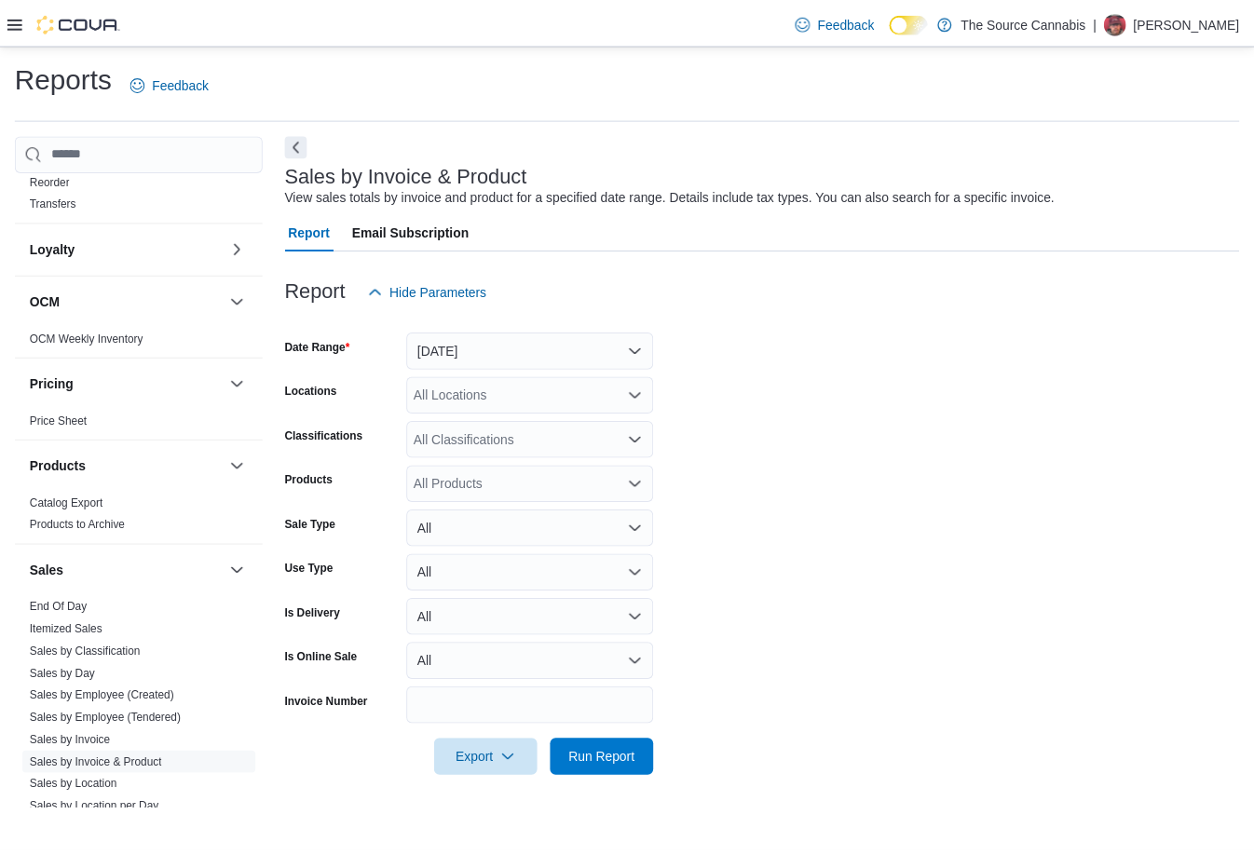
scroll to position [1025, 0]
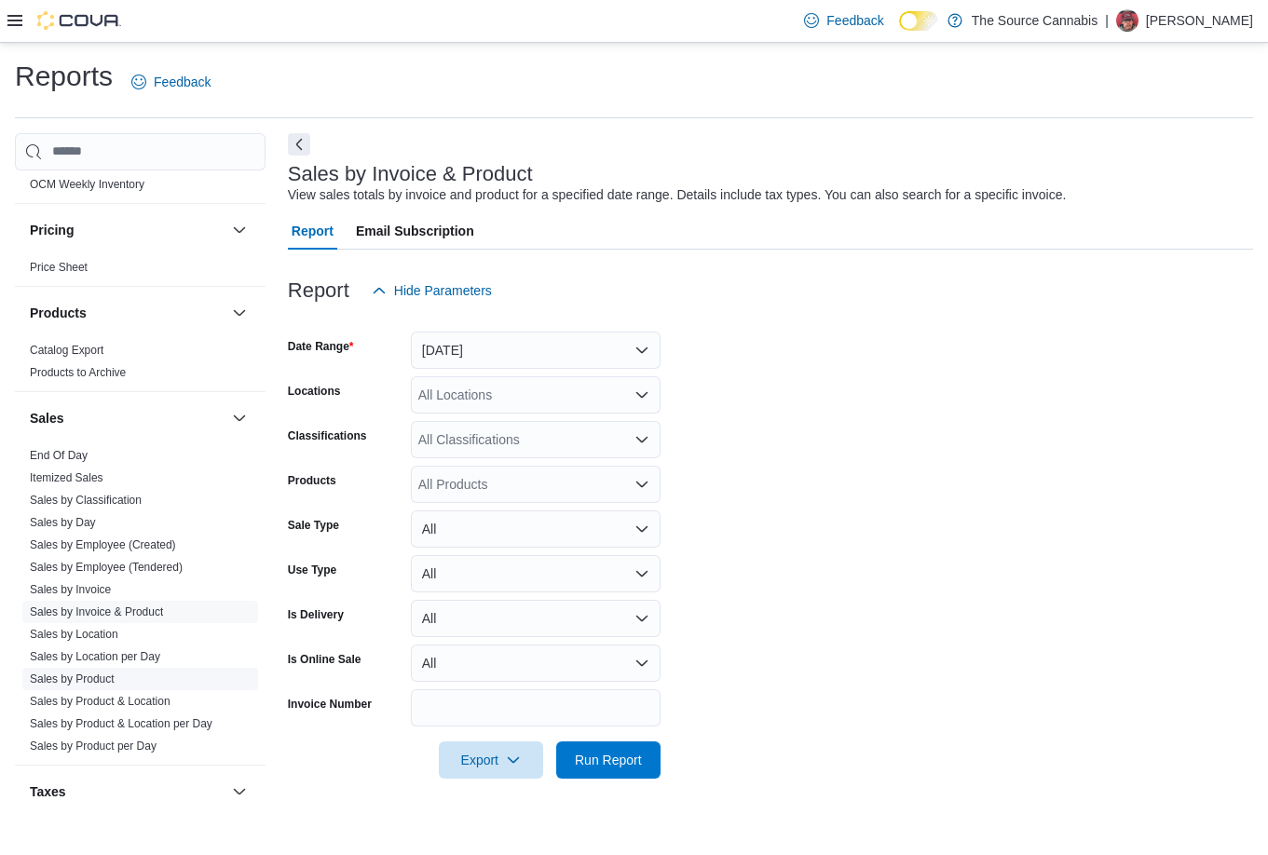
click at [89, 678] on link "Sales by Product" at bounding box center [72, 679] width 85 height 13
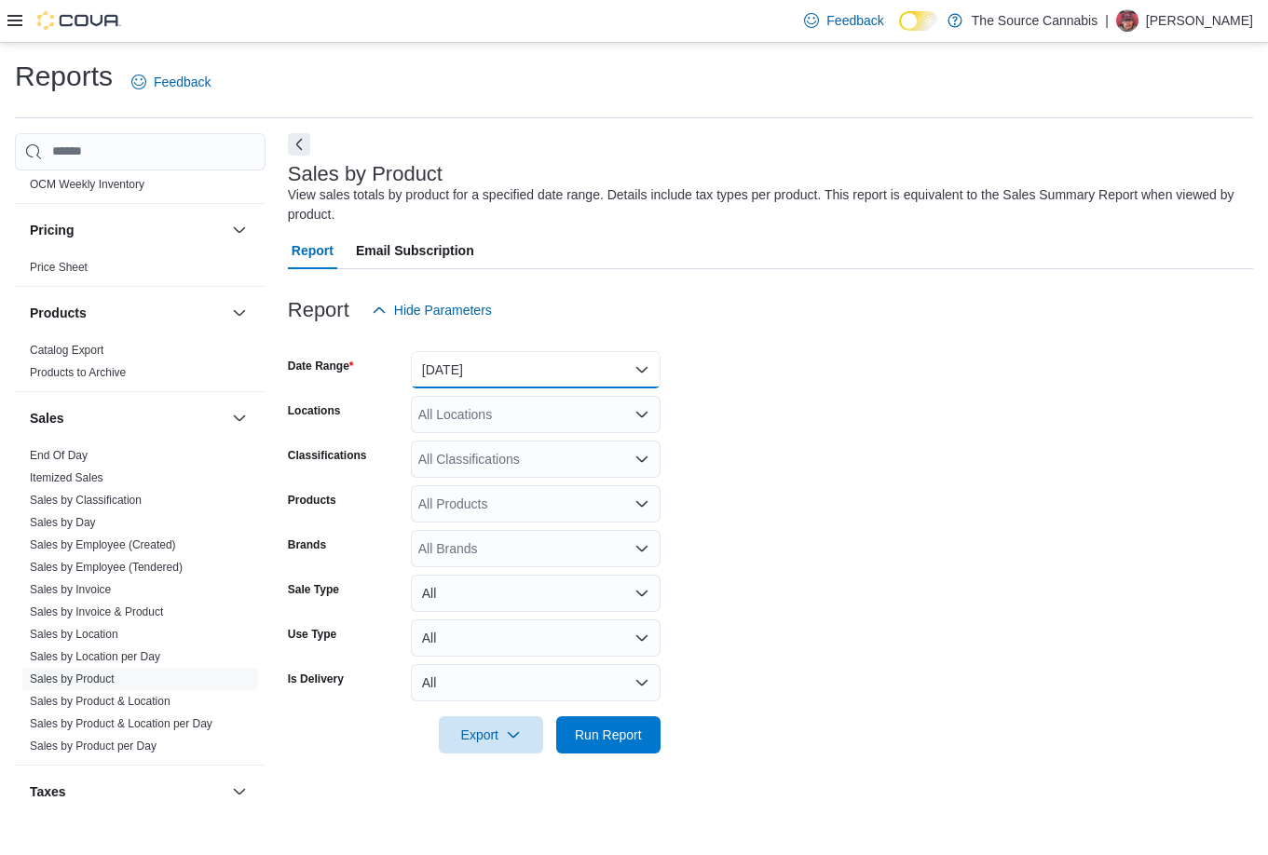
click at [525, 375] on button "[DATE]" at bounding box center [536, 369] width 250 height 37
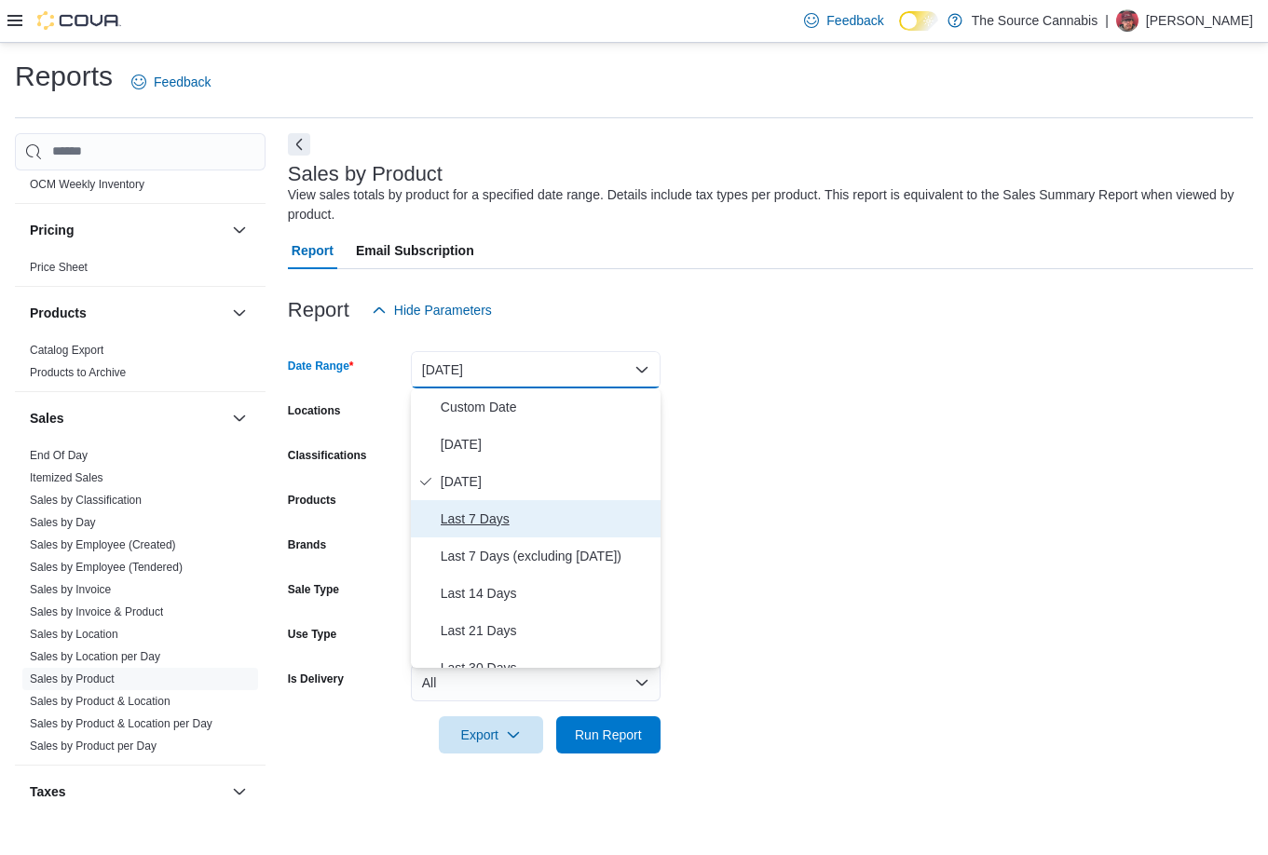
click at [502, 525] on span "Last 7 Days" at bounding box center [547, 519] width 212 height 22
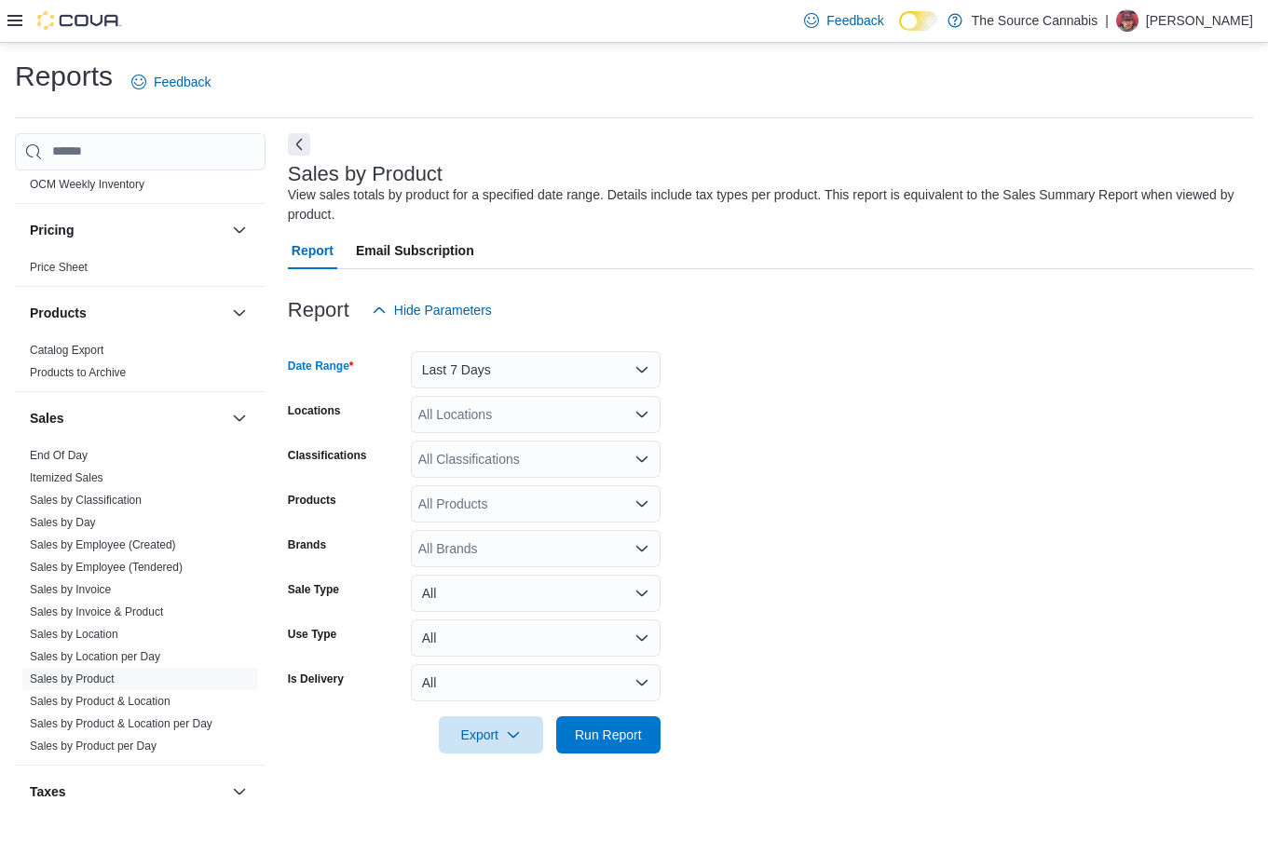
click at [495, 505] on div "All Products" at bounding box center [536, 503] width 250 height 37
click at [855, 485] on form "Date Range Last 7 Days Locations All Locations Classifications All Classificati…" at bounding box center [770, 541] width 965 height 425
click at [635, 501] on icon "Open list of options" at bounding box center [641, 504] width 15 height 15
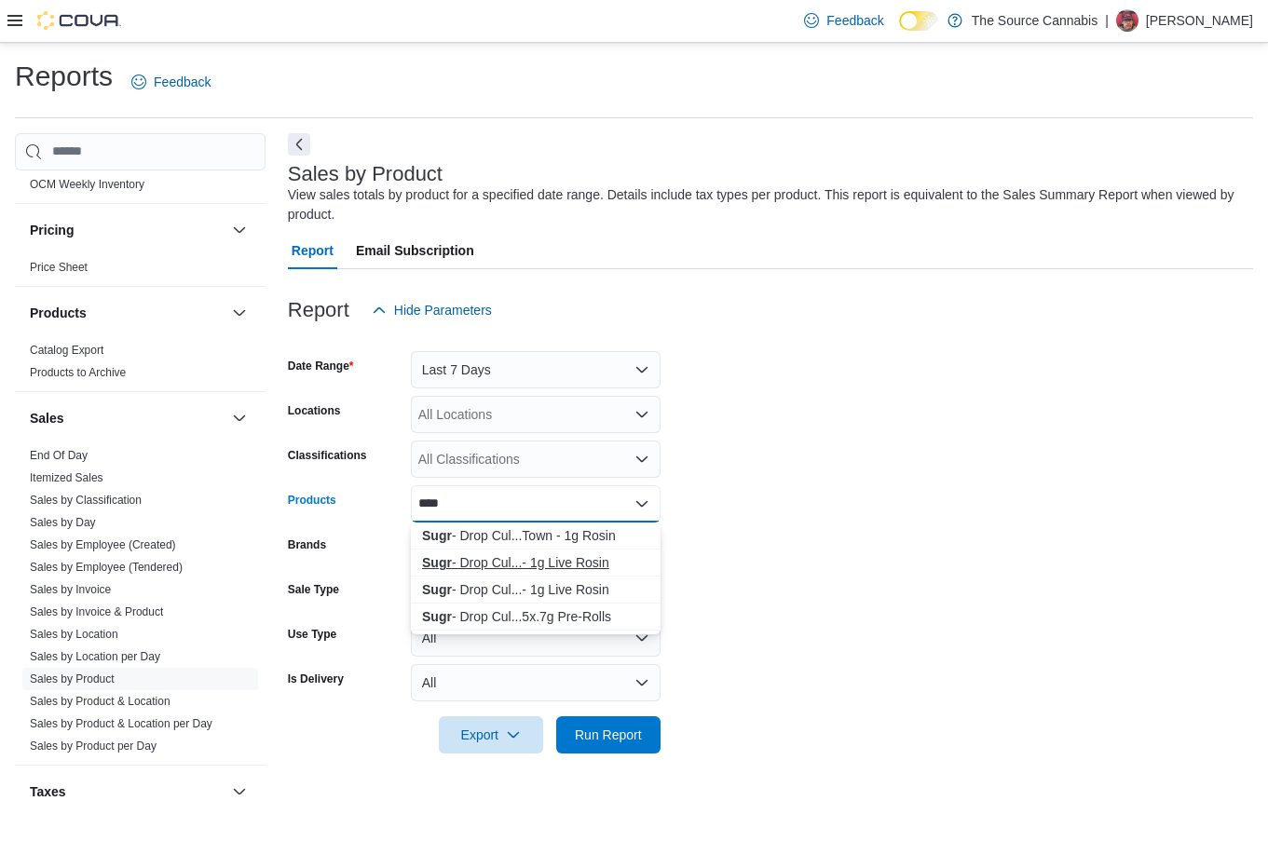
type input "****"
click at [520, 567] on div "Sugr - Drop Cul...- 1g Live Rosin" at bounding box center [535, 562] width 227 height 19
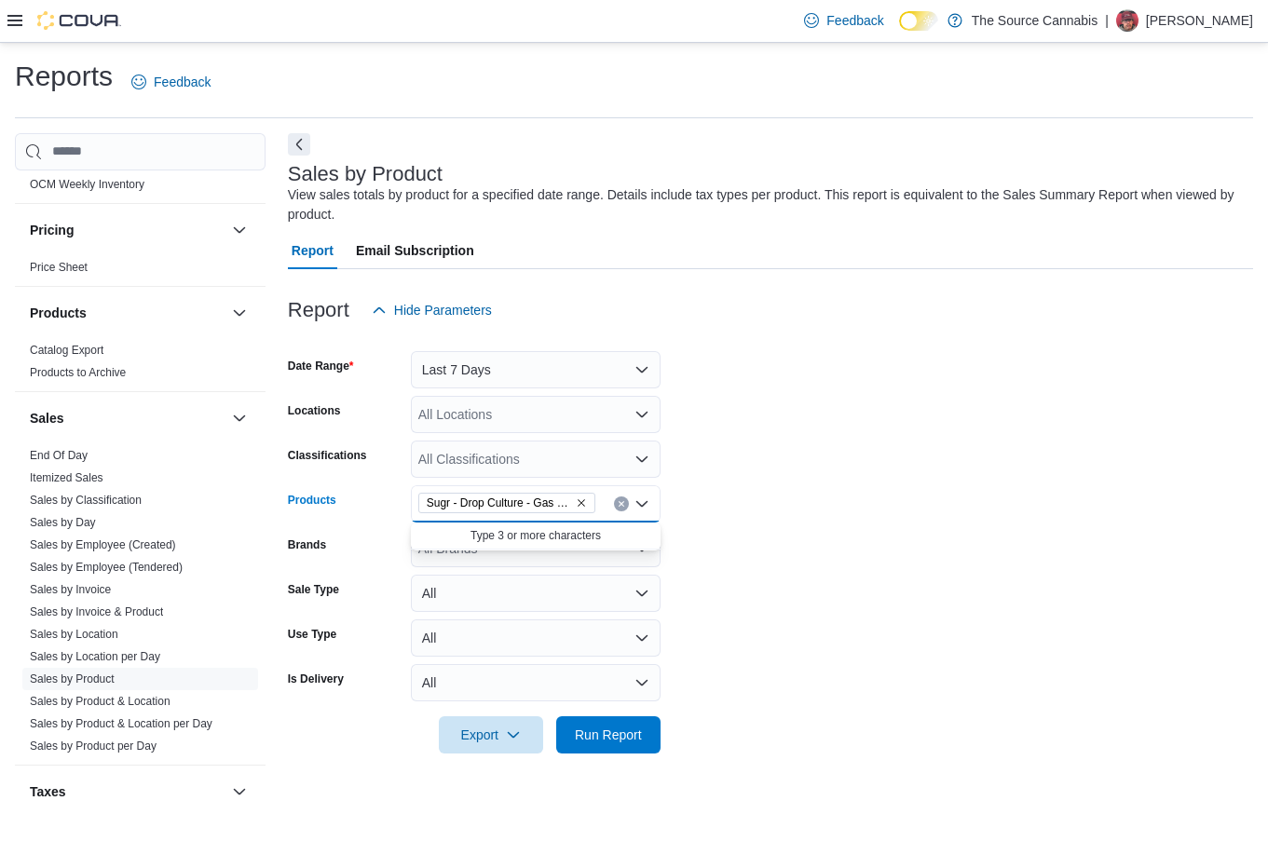
click at [743, 657] on form "Date Range Last 7 Days Locations All Locations Classifications All Classificati…" at bounding box center [770, 541] width 965 height 425
click at [595, 740] on span "Run Report" at bounding box center [608, 734] width 67 height 19
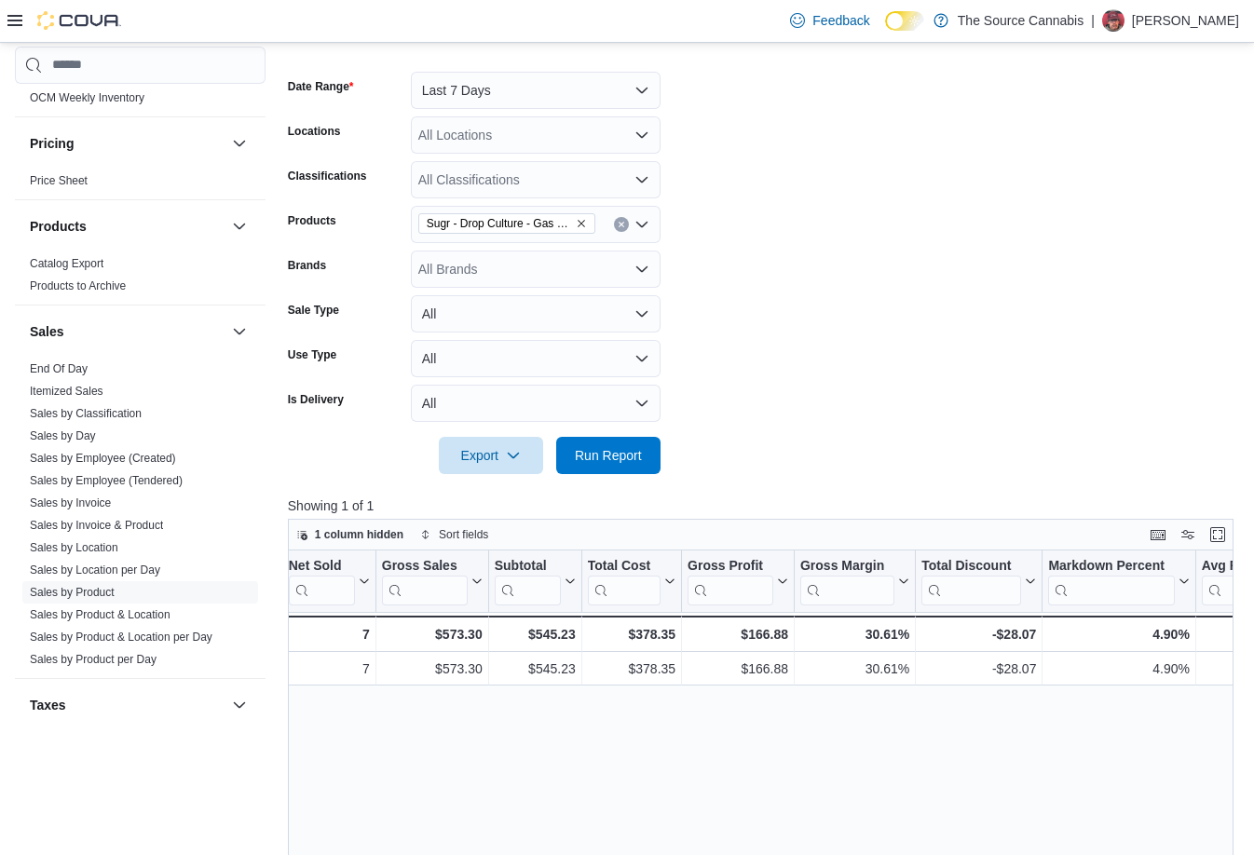
scroll to position [0, 727]
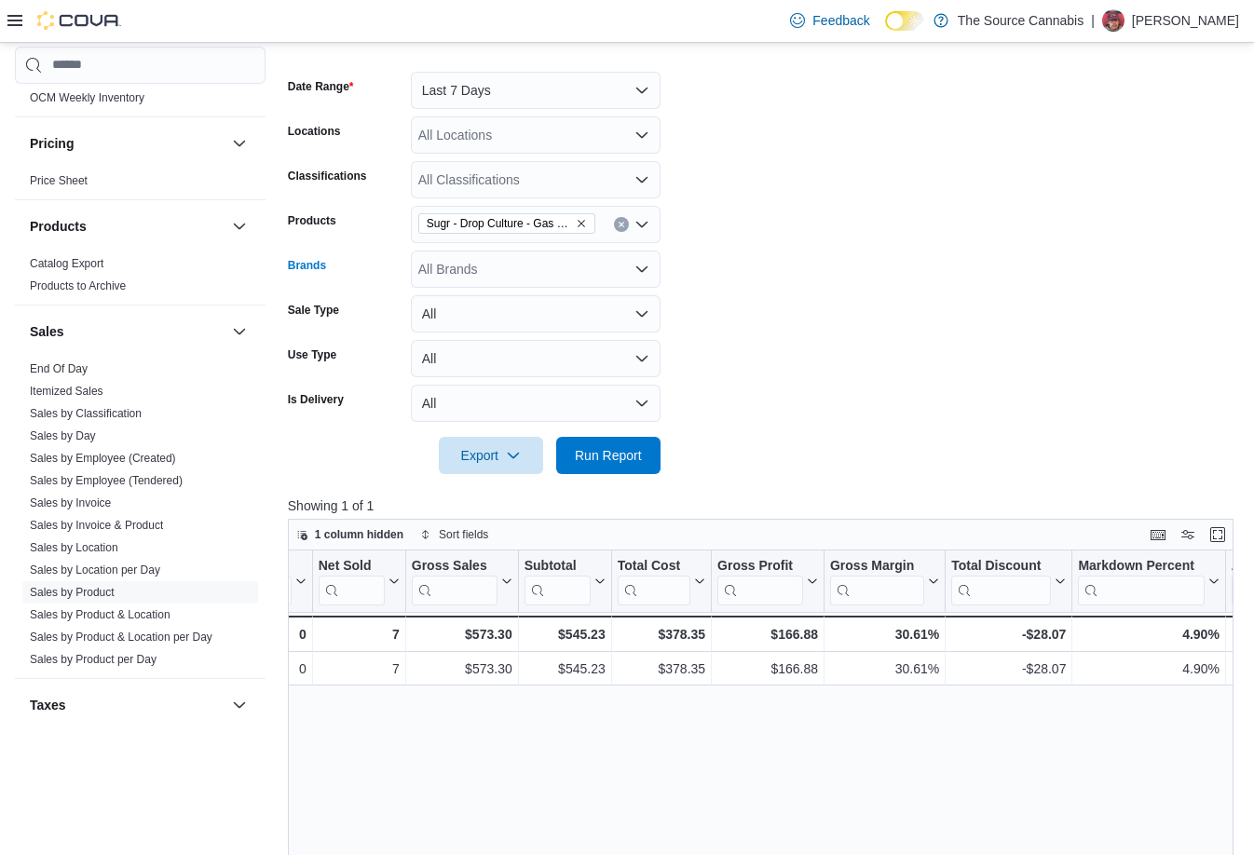
click at [641, 266] on icon "Open list of options" at bounding box center [641, 269] width 15 height 15
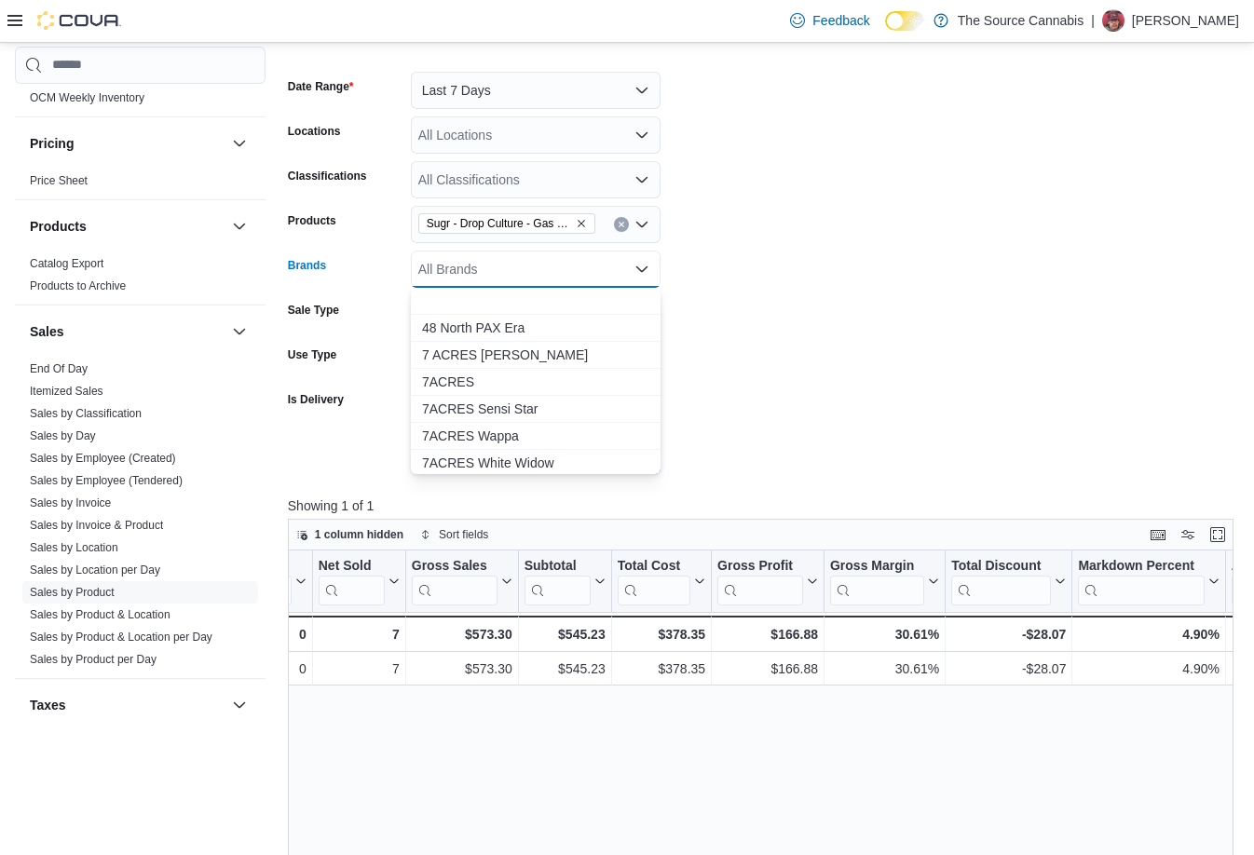
click at [754, 234] on form "Date Range Last 7 Days Locations All Locations Classifications All Classificati…" at bounding box center [763, 261] width 951 height 425
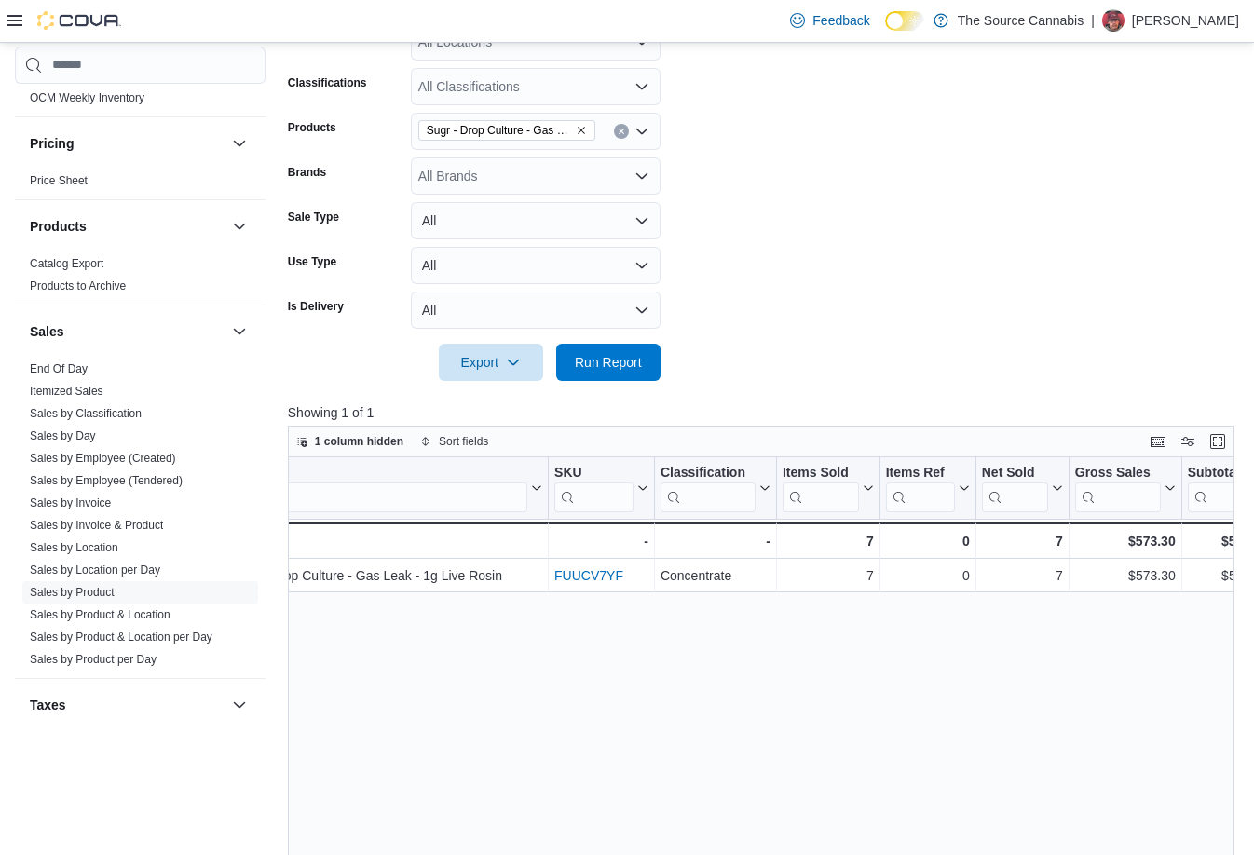
scroll to position [0, 0]
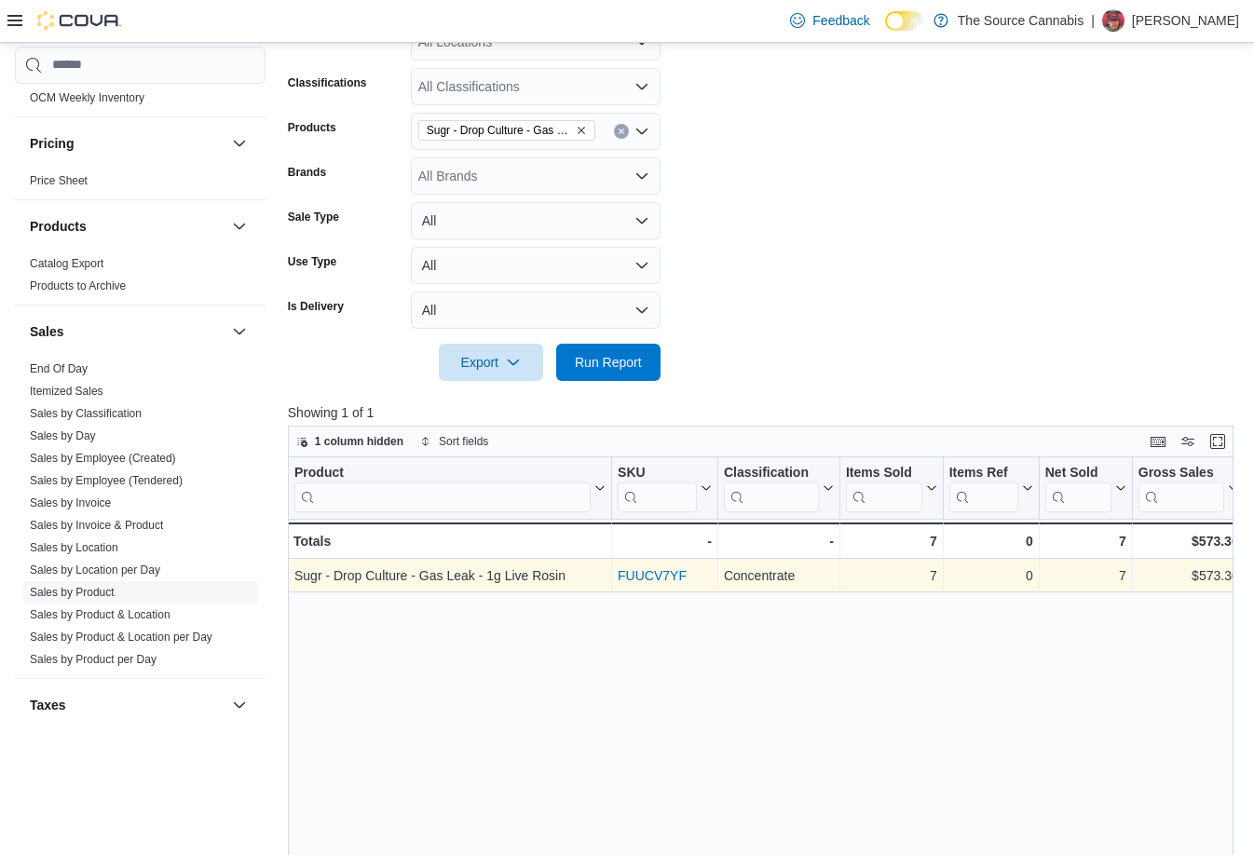
click at [644, 577] on link "FUUCV7YF" at bounding box center [652, 575] width 69 height 15
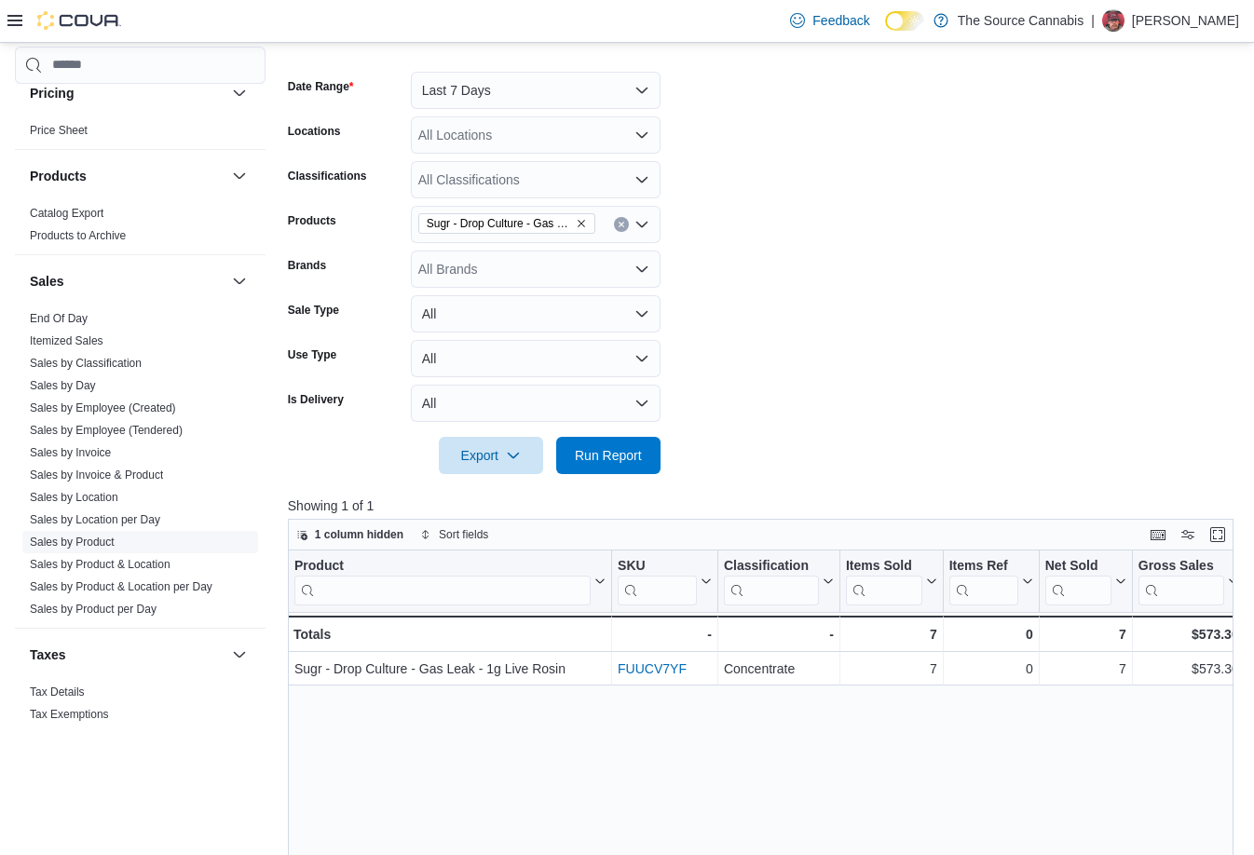
scroll to position [1102, 0]
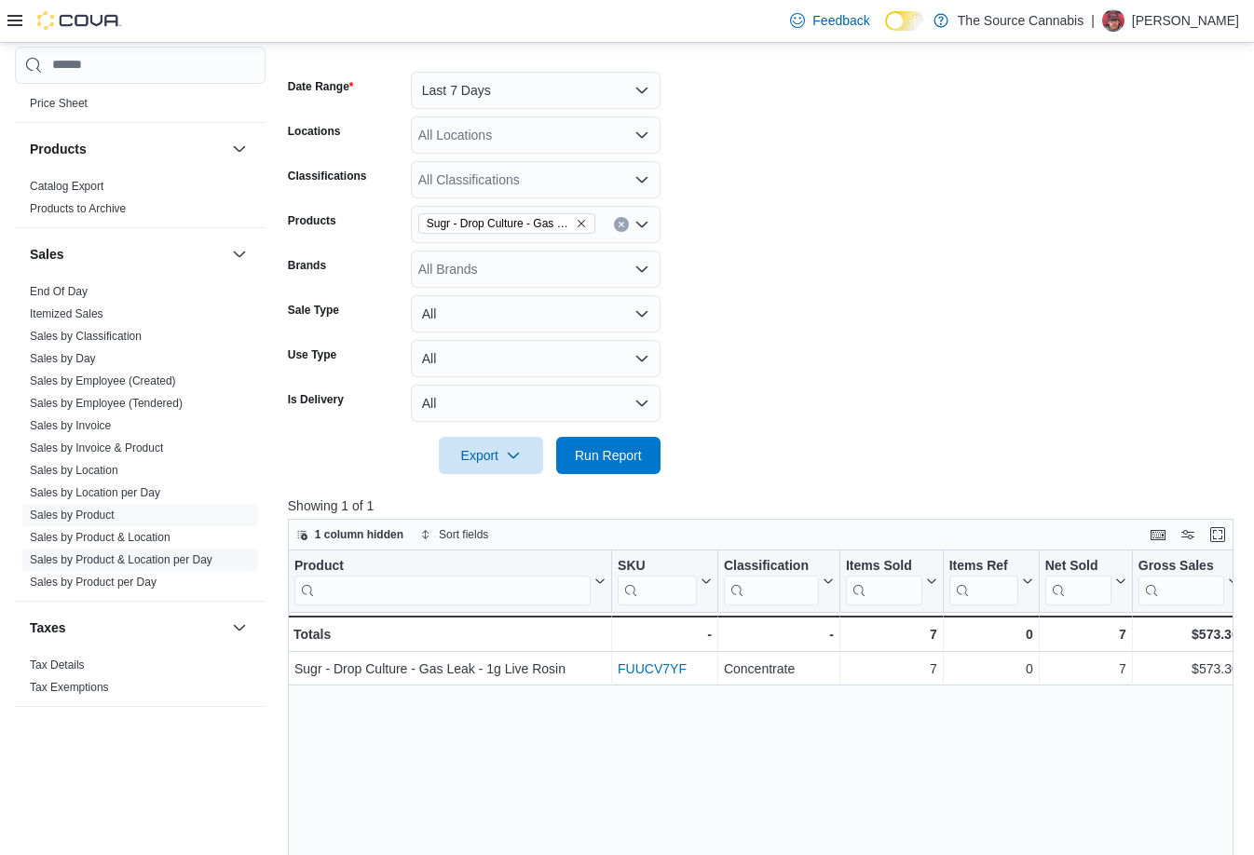
click at [129, 561] on link "Sales by Product & Location per Day" at bounding box center [121, 559] width 183 height 13
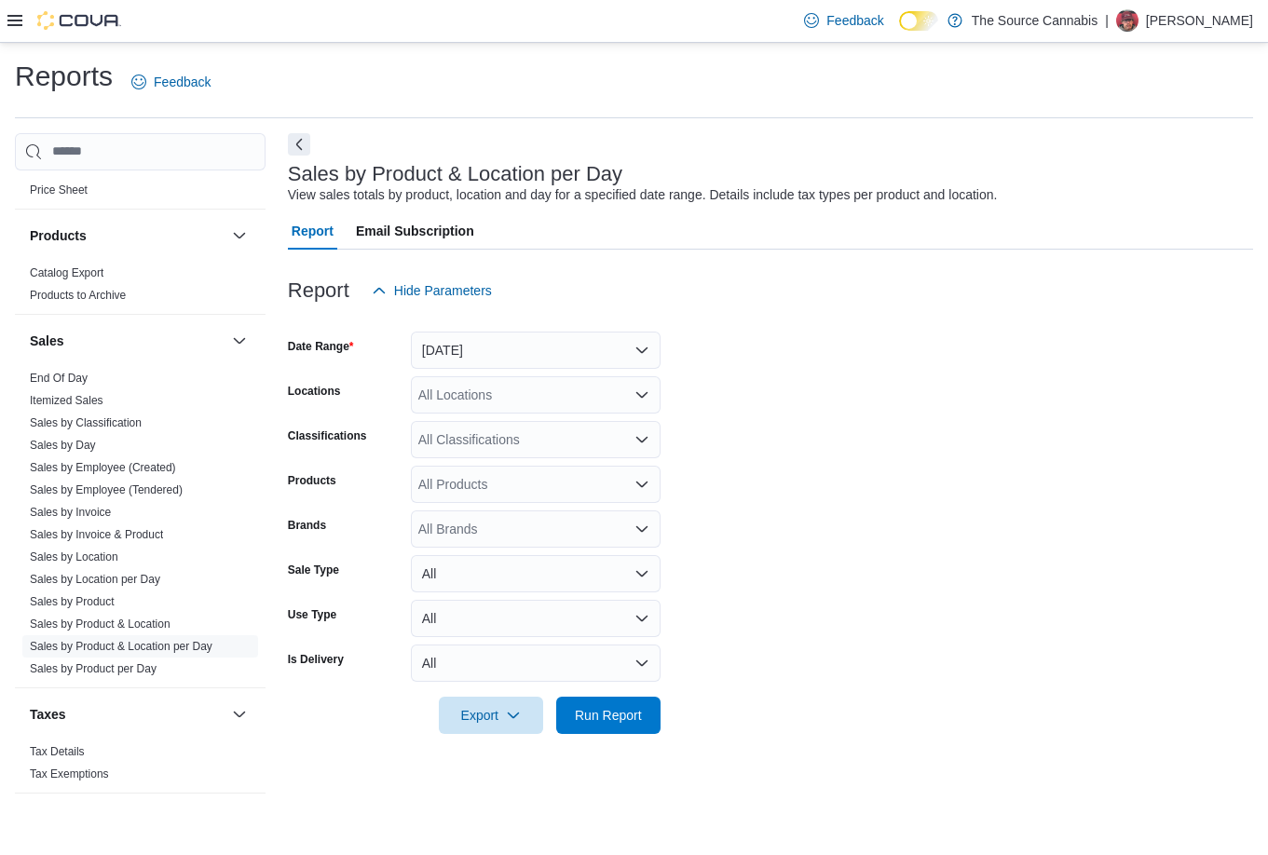
click at [472, 479] on div "All Products" at bounding box center [536, 484] width 250 height 37
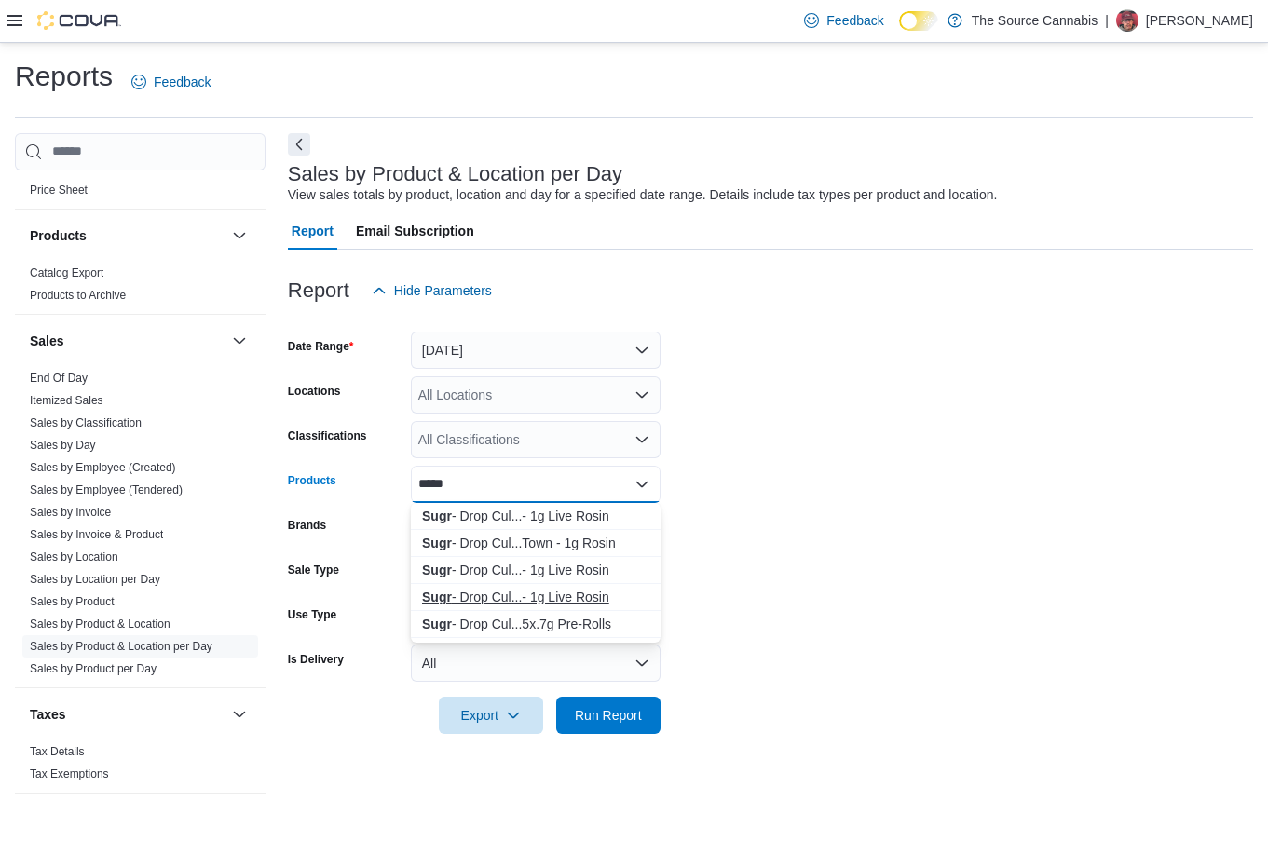
type input "****"
click at [500, 593] on div "Sugr - Drop Cul...- 1g Live Rosin" at bounding box center [535, 597] width 227 height 19
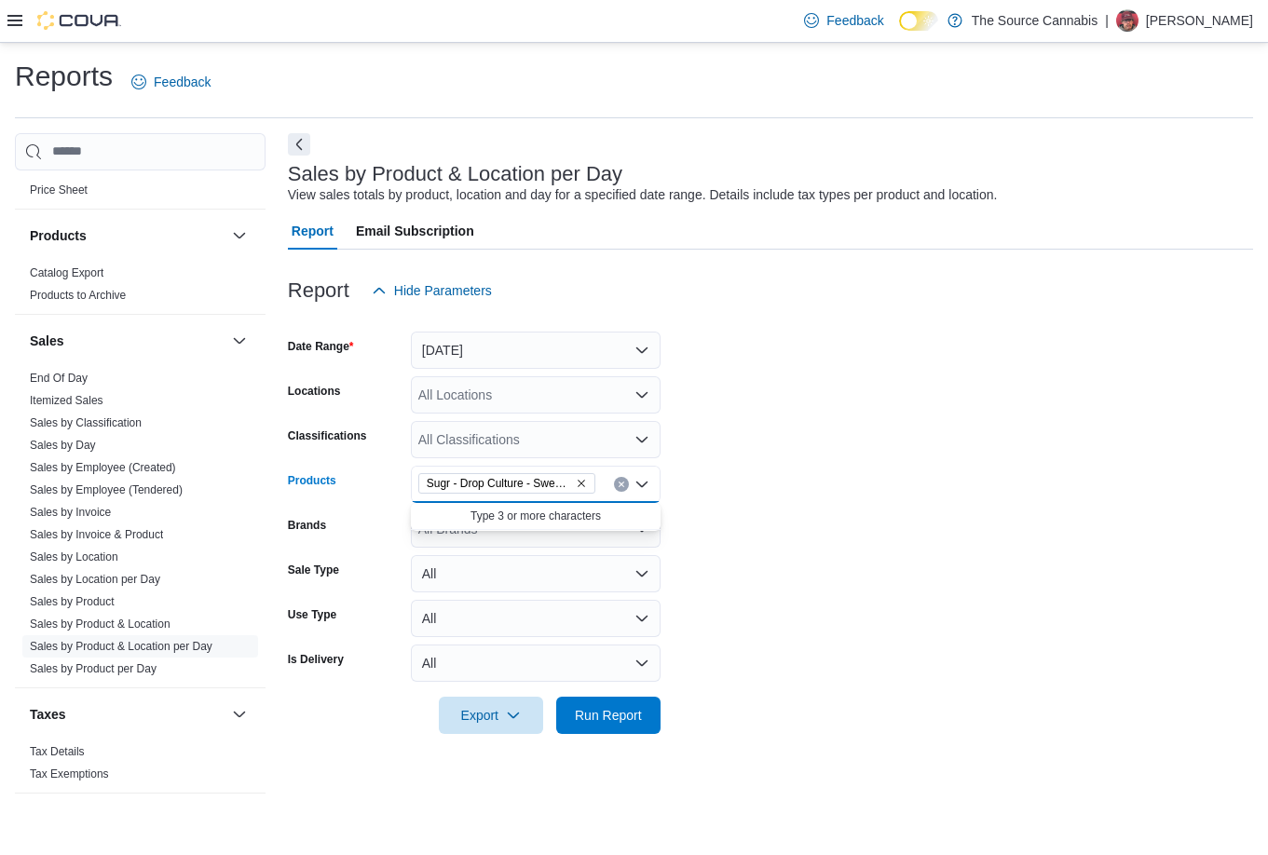
click at [579, 485] on icon "Remove Sugr - Drop Culture - Sweet Tooth - 1g Live Rosin from selection in this…" at bounding box center [581, 483] width 7 height 7
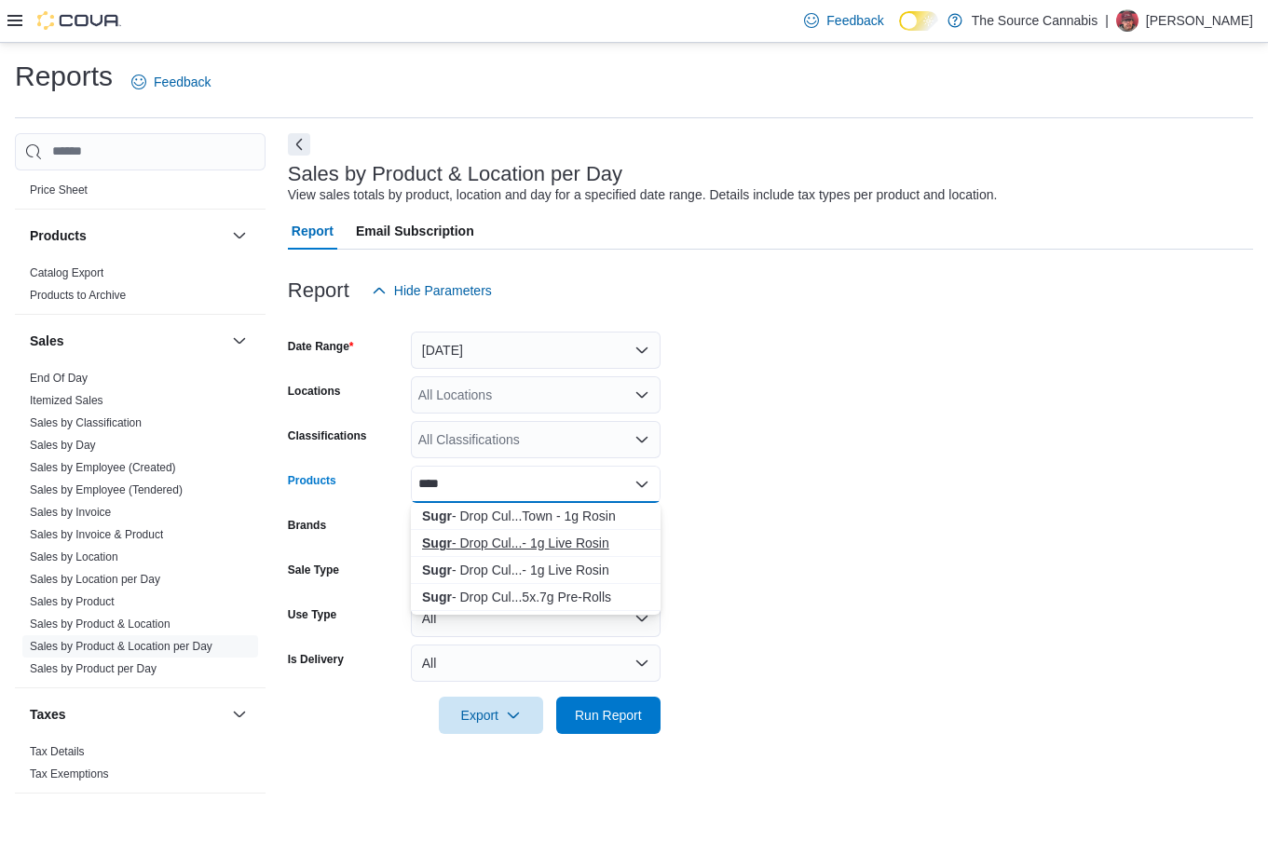
type input "****"
click at [492, 547] on div "Sugr - Drop Cul...- 1g Live Rosin" at bounding box center [535, 543] width 227 height 19
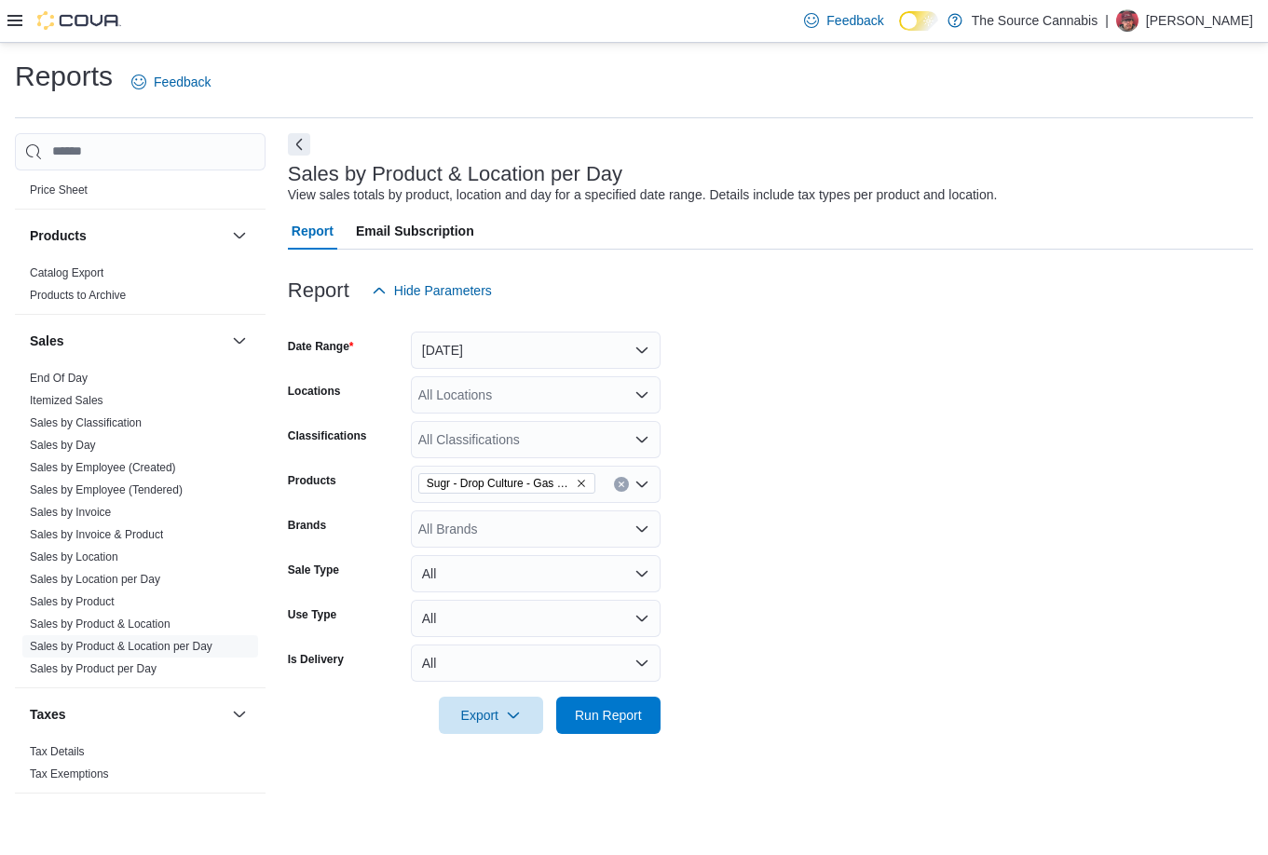
click at [825, 480] on form "Date Range [DATE] Locations All Locations Classifications All Classifications P…" at bounding box center [770, 521] width 965 height 425
click at [545, 355] on button "[DATE]" at bounding box center [536, 350] width 250 height 37
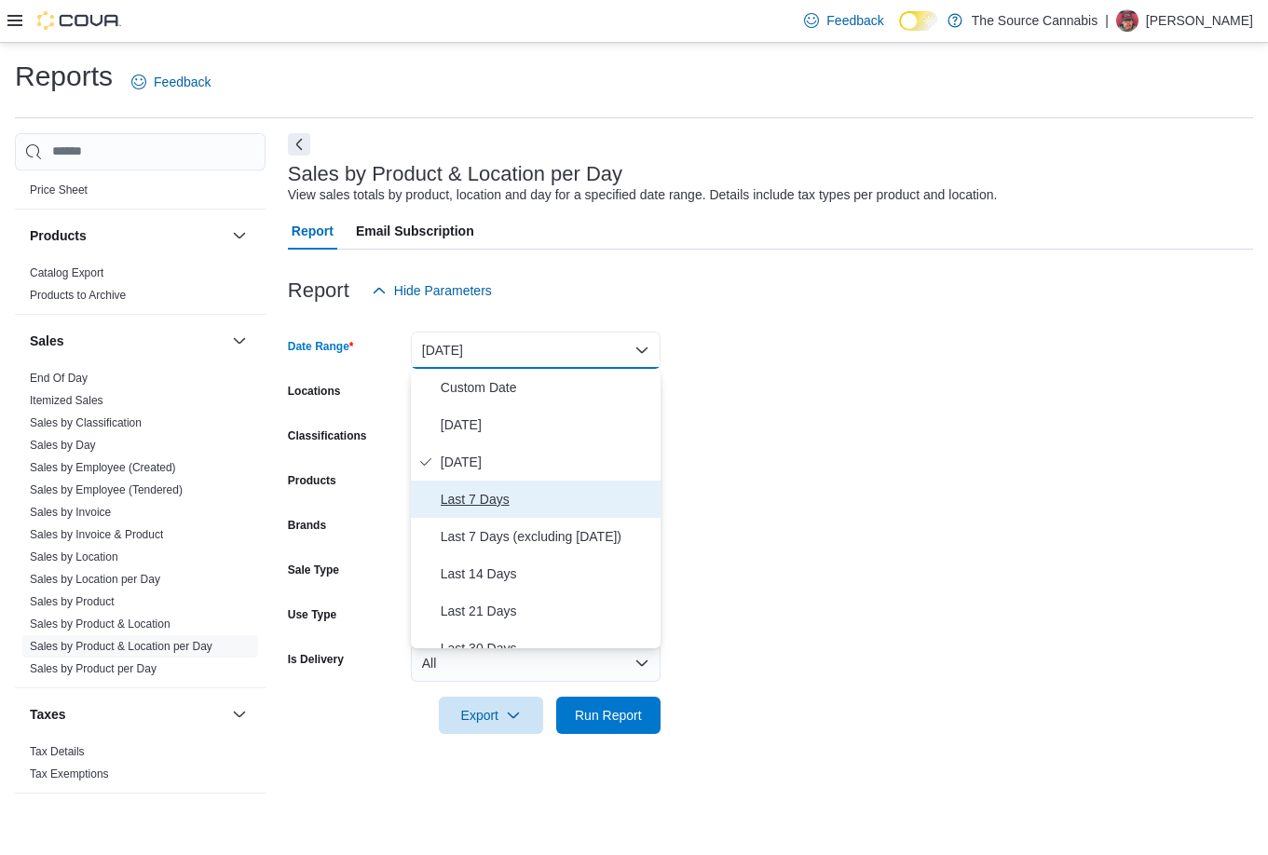
click at [463, 495] on span "Last 7 Days" at bounding box center [547, 499] width 212 height 22
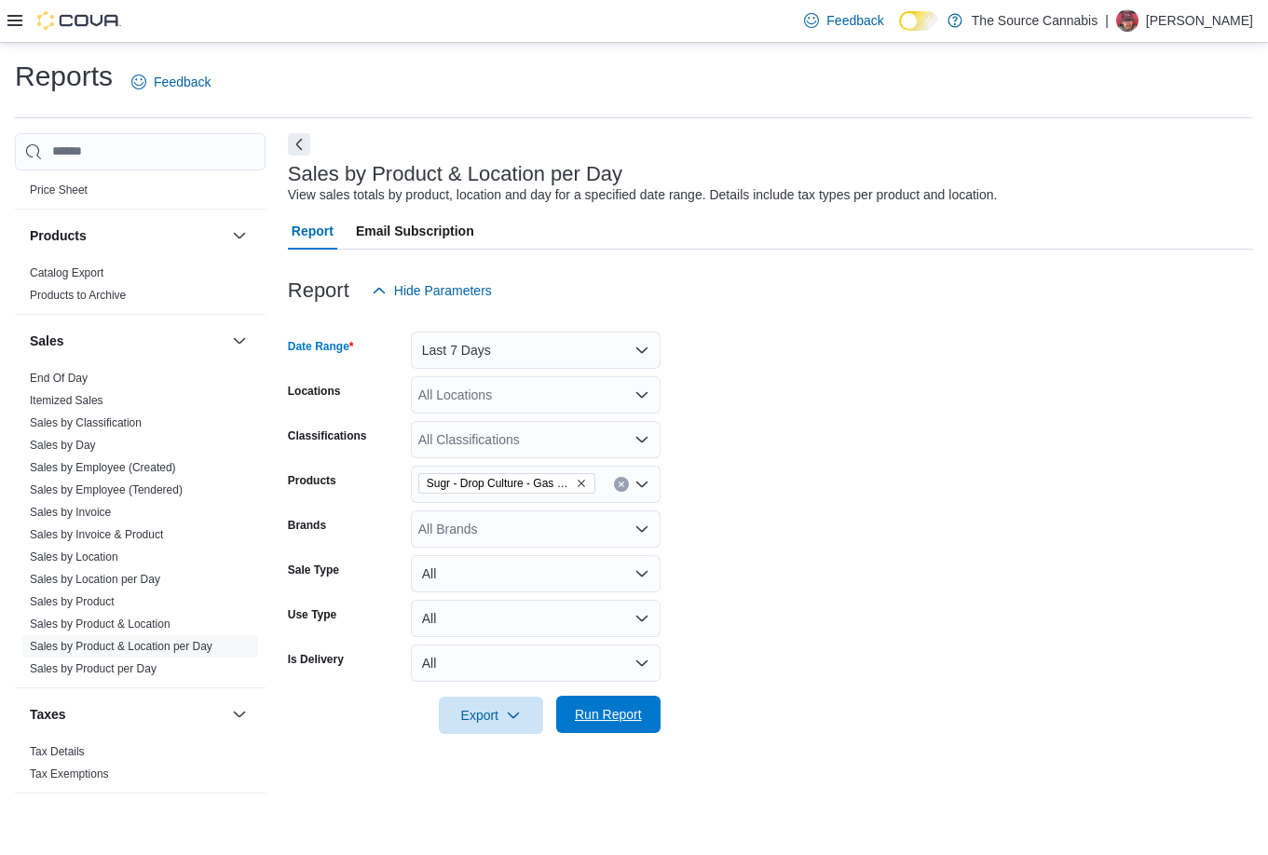
click at [598, 730] on span "Run Report" at bounding box center [608, 714] width 82 height 37
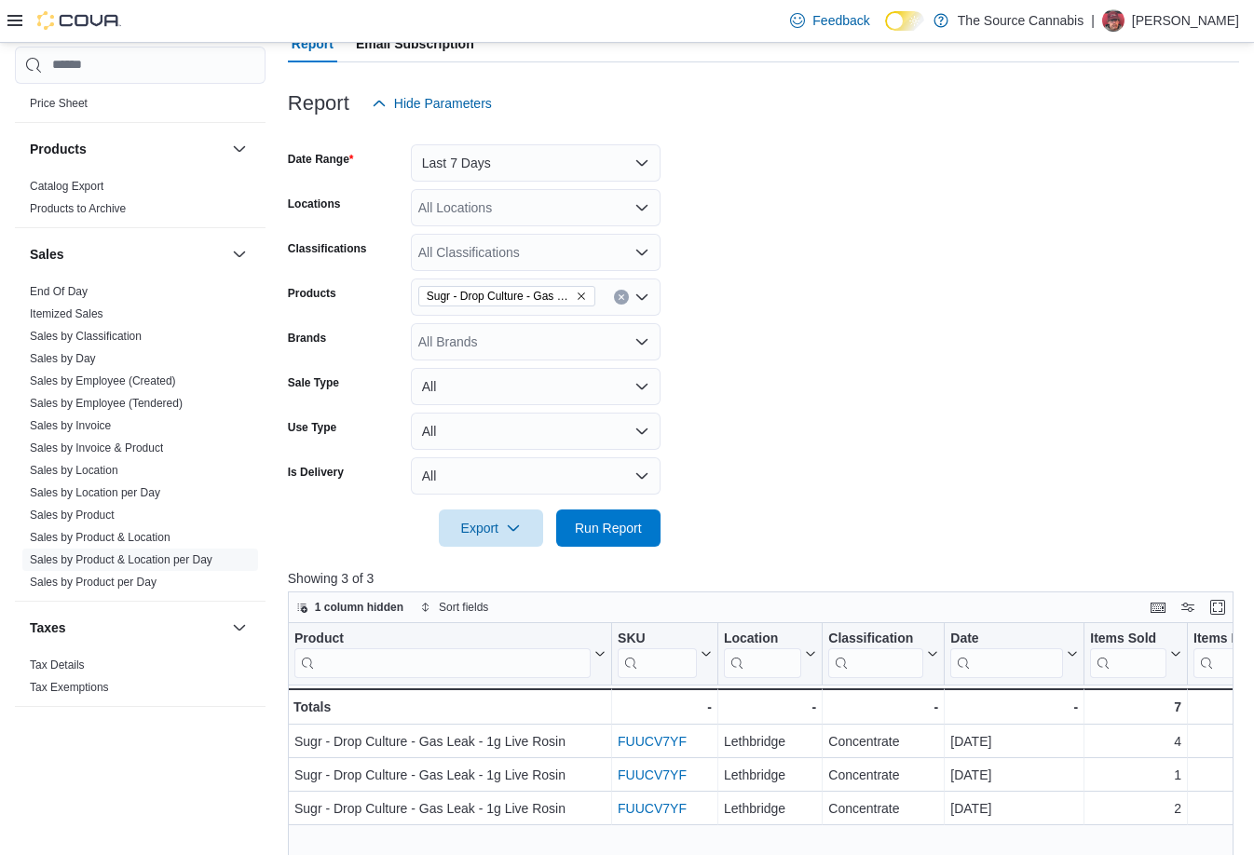
scroll to position [186, 0]
click at [84, 585] on link "Sales by Product per Day" at bounding box center [93, 582] width 127 height 13
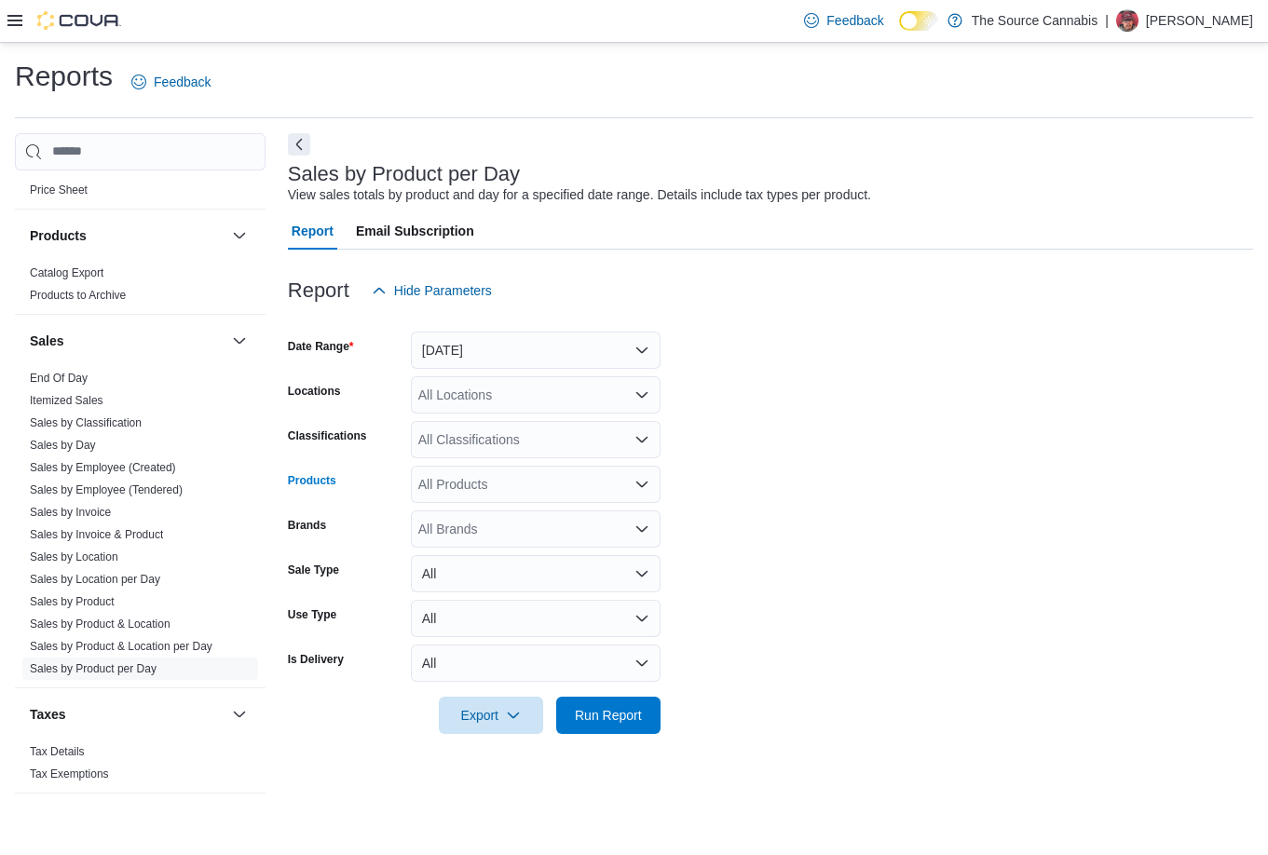
click at [471, 497] on div "All Products" at bounding box center [536, 484] width 250 height 37
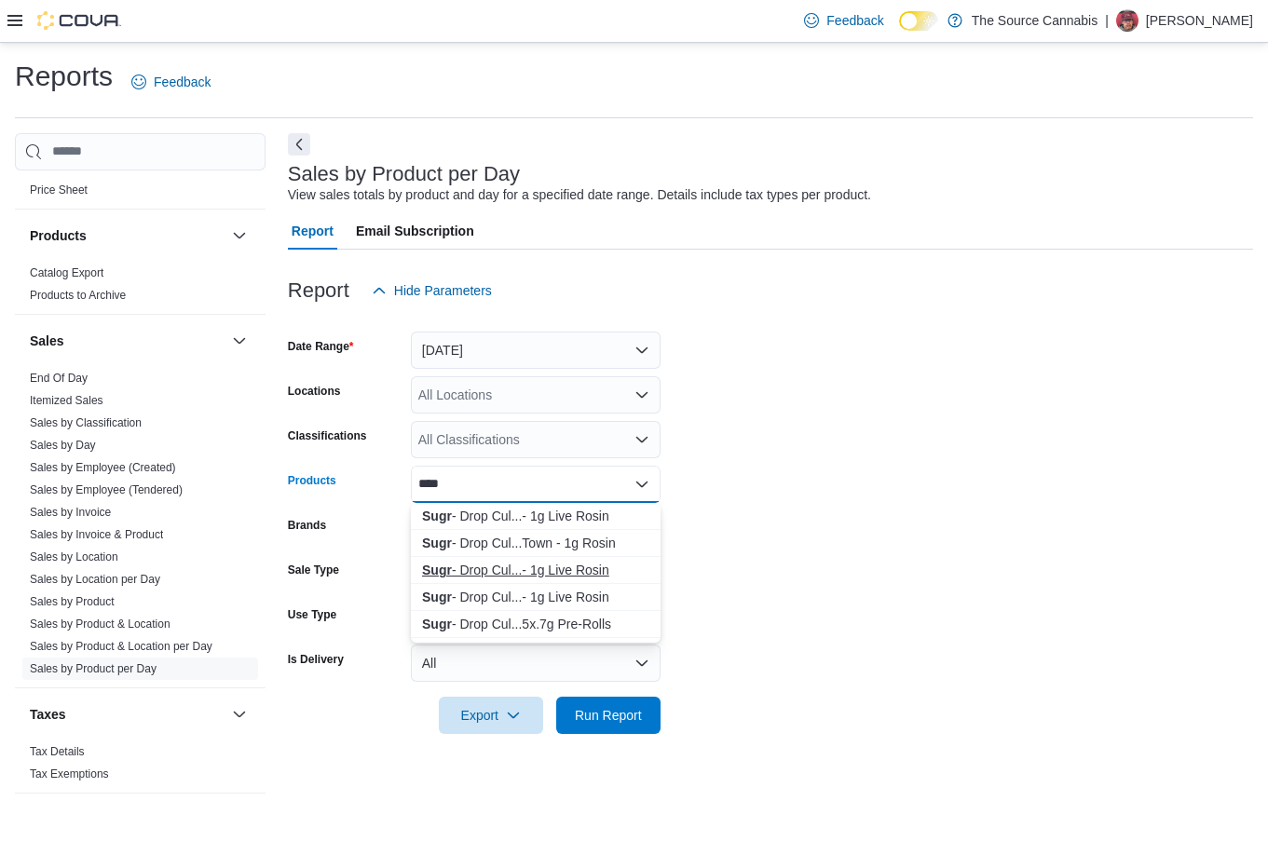
type input "****"
click at [495, 578] on div "Sugr - Drop Cul...- 1g Live Rosin" at bounding box center [535, 570] width 227 height 19
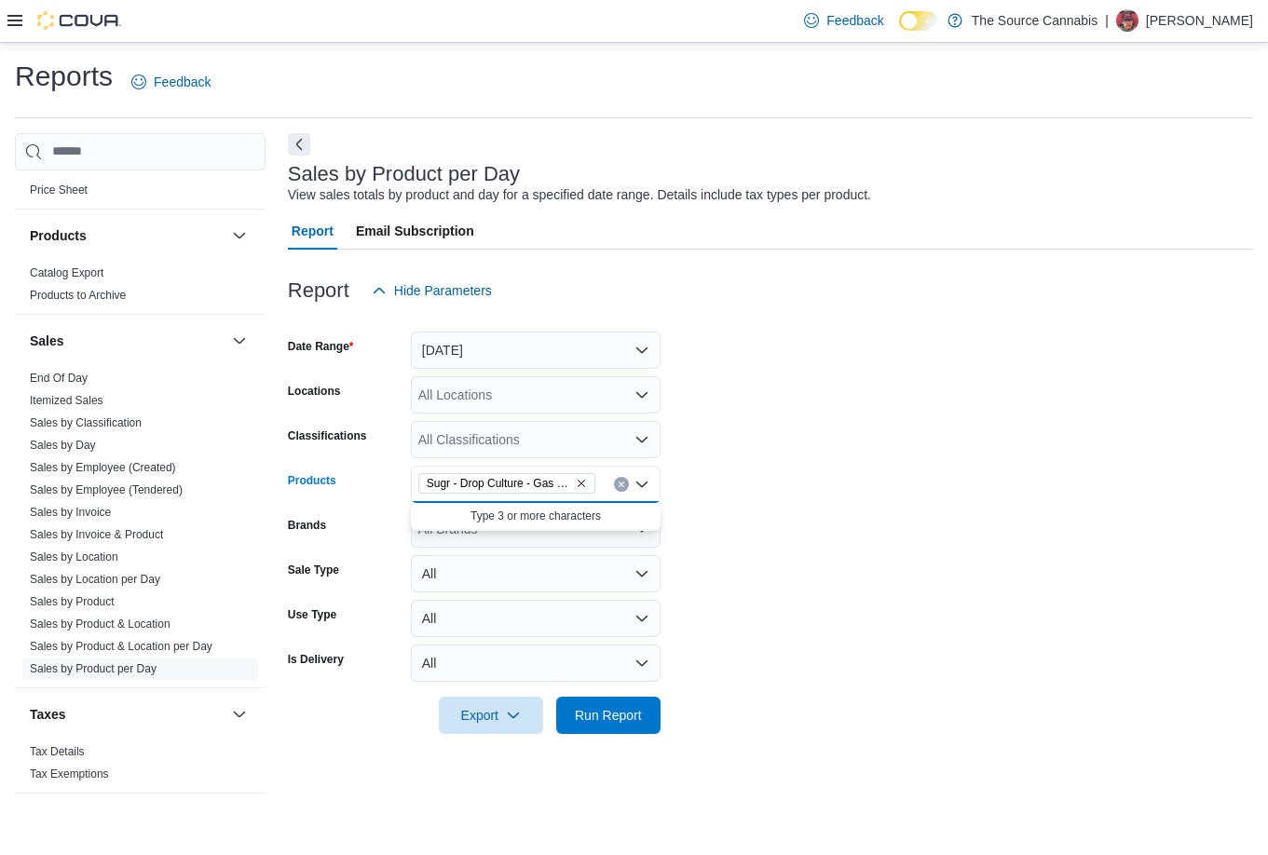
click at [833, 587] on form "Date Range [DATE] Locations All Locations Classifications All Classifications P…" at bounding box center [770, 521] width 965 height 425
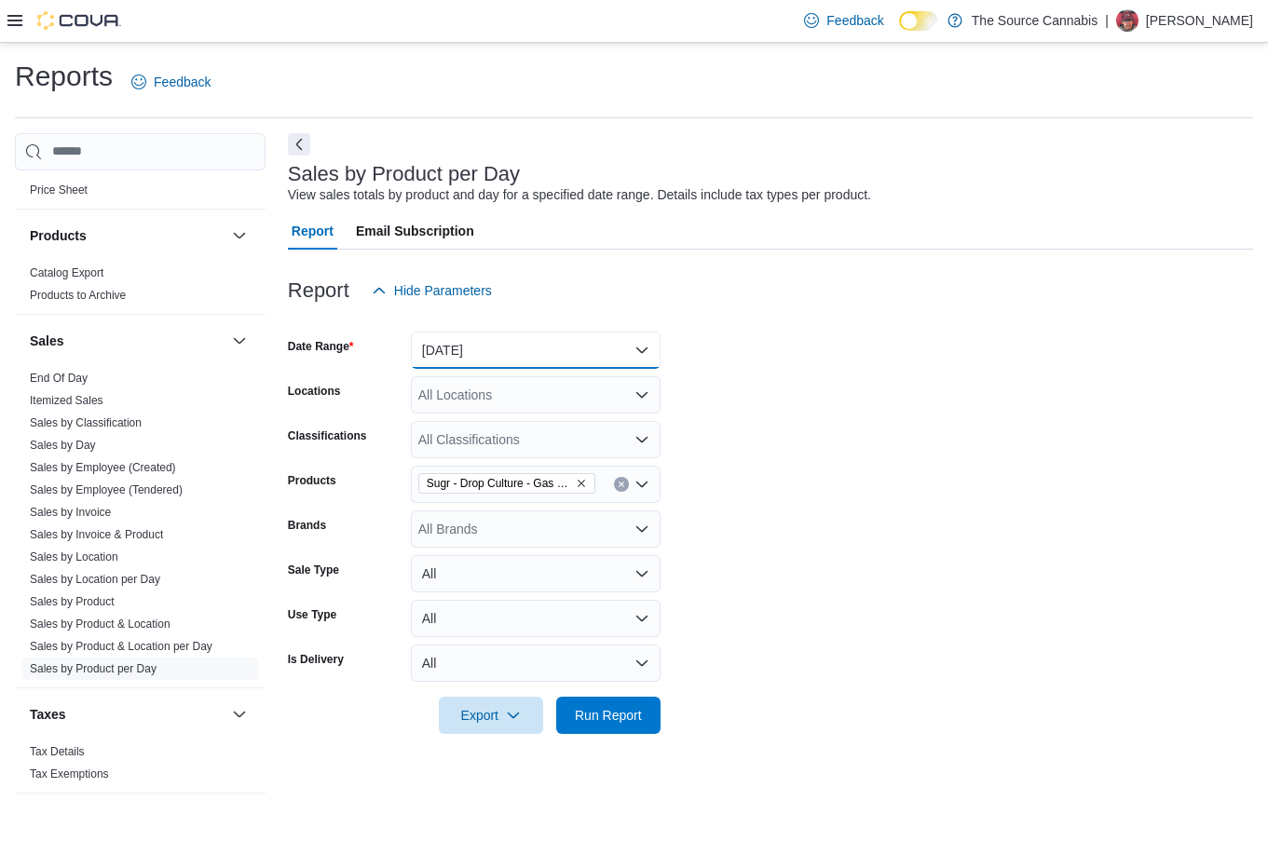
click at [527, 360] on button "[DATE]" at bounding box center [536, 350] width 250 height 37
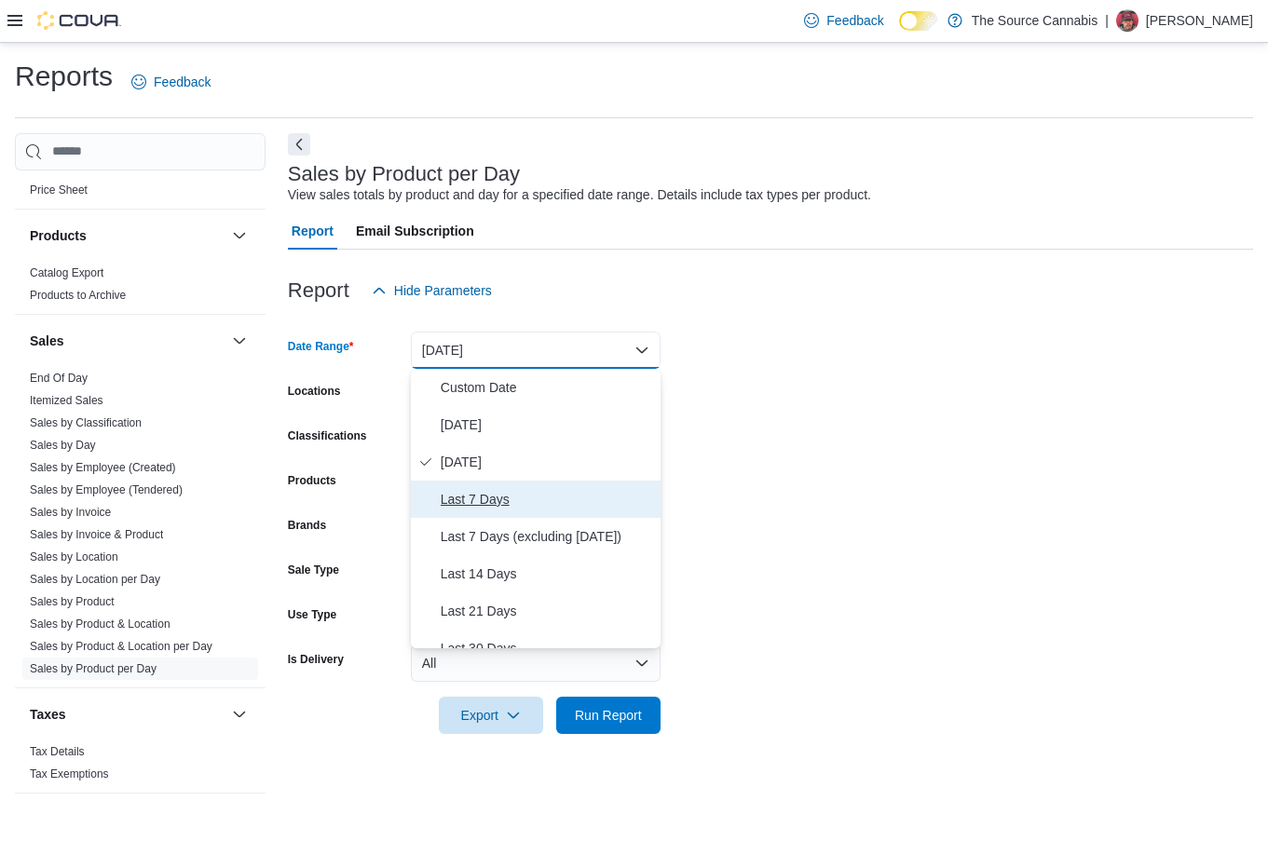
click at [475, 498] on span "Last 7 Days" at bounding box center [547, 499] width 212 height 22
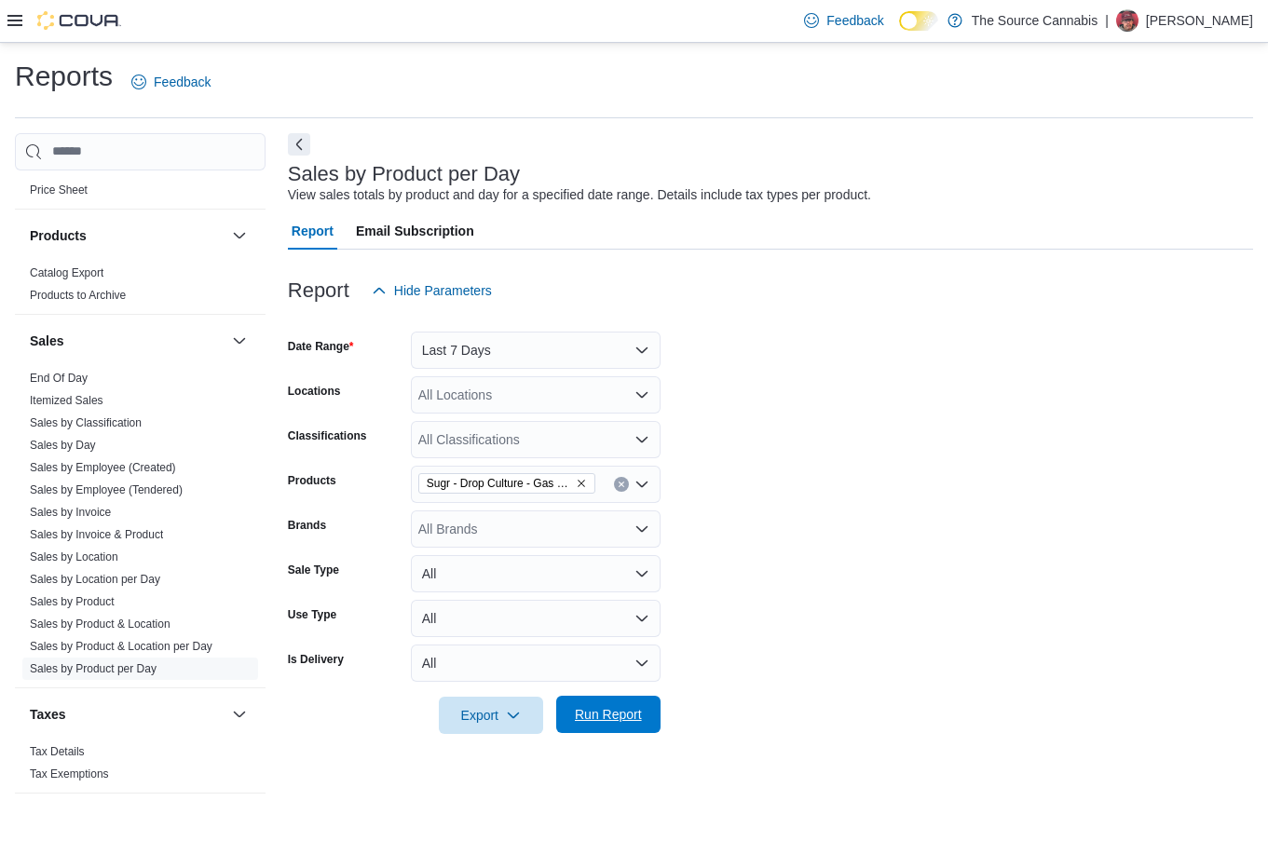
click at [603, 703] on span "Run Report" at bounding box center [608, 714] width 82 height 37
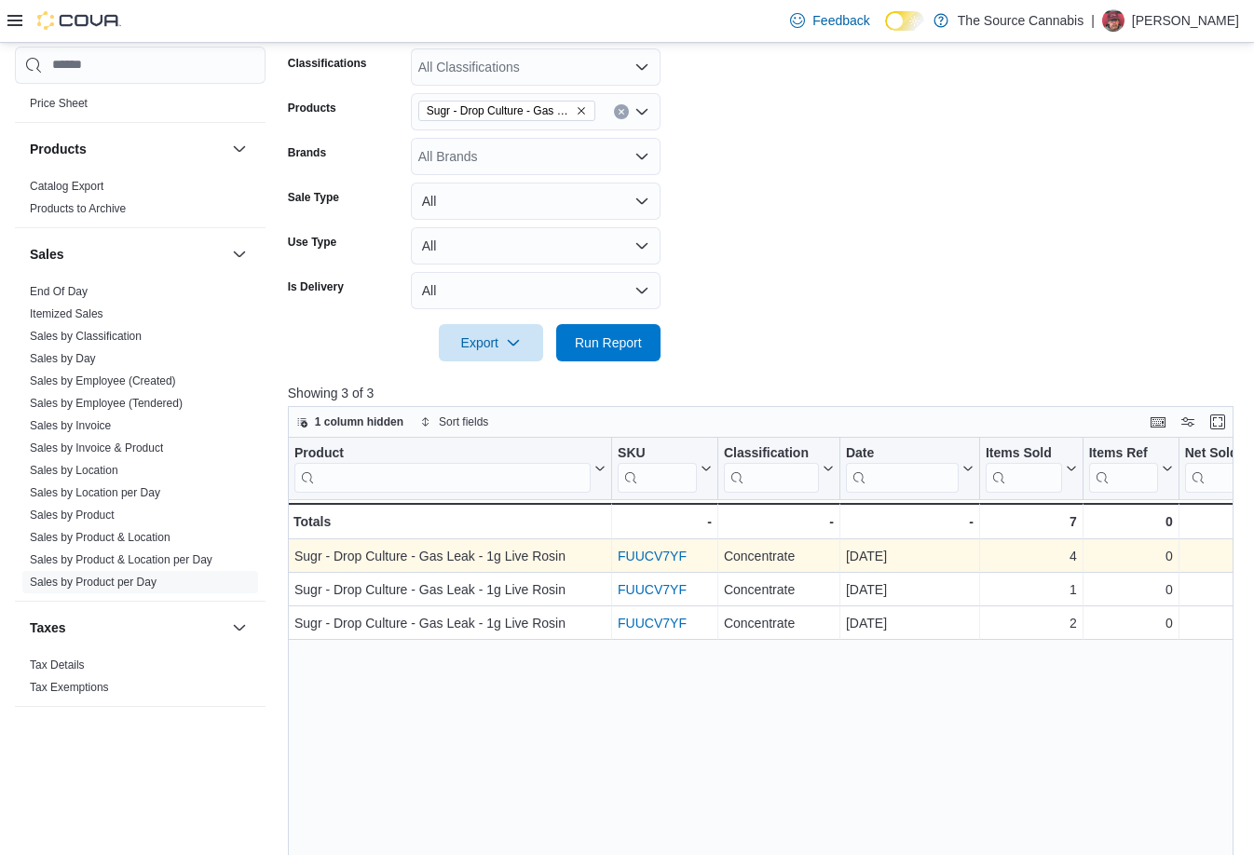
click at [662, 556] on link "FUUCV7YF" at bounding box center [652, 556] width 69 height 15
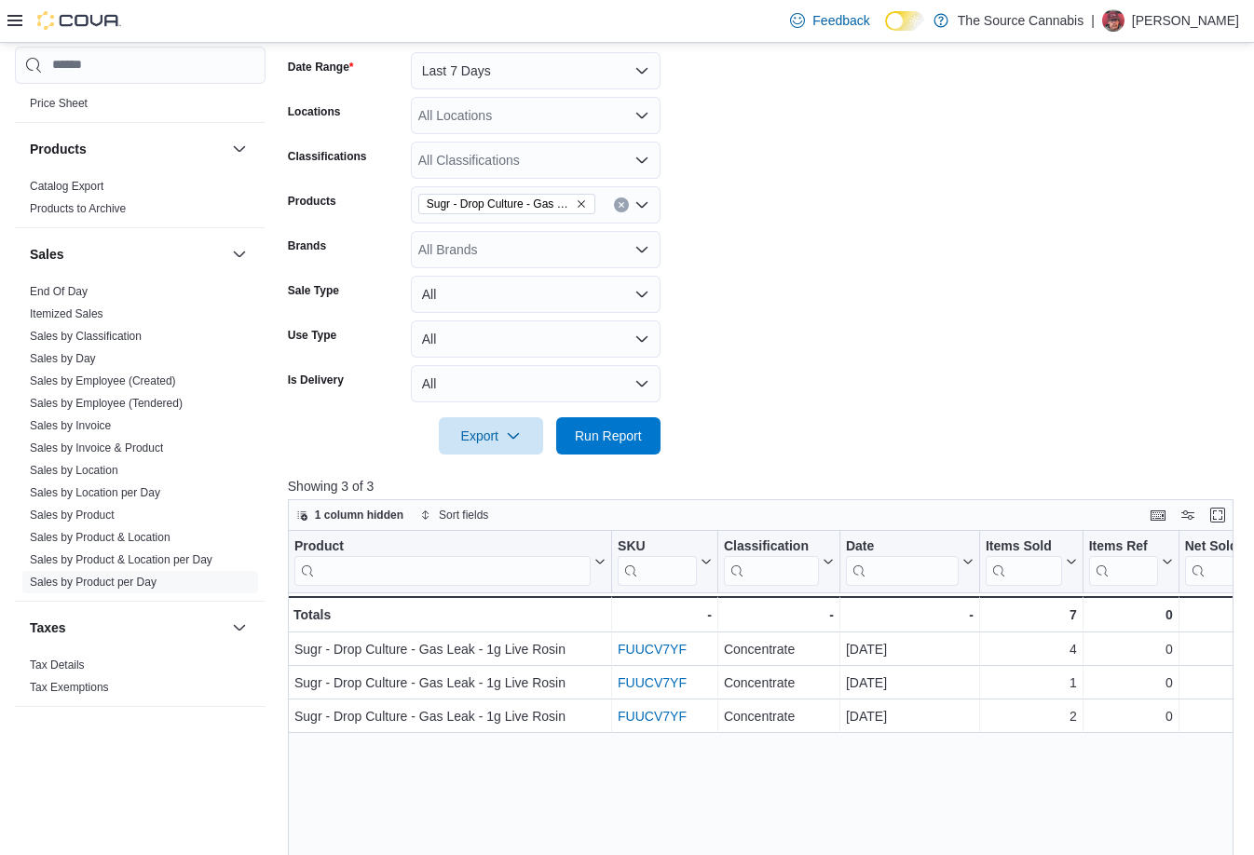
scroll to position [186, 0]
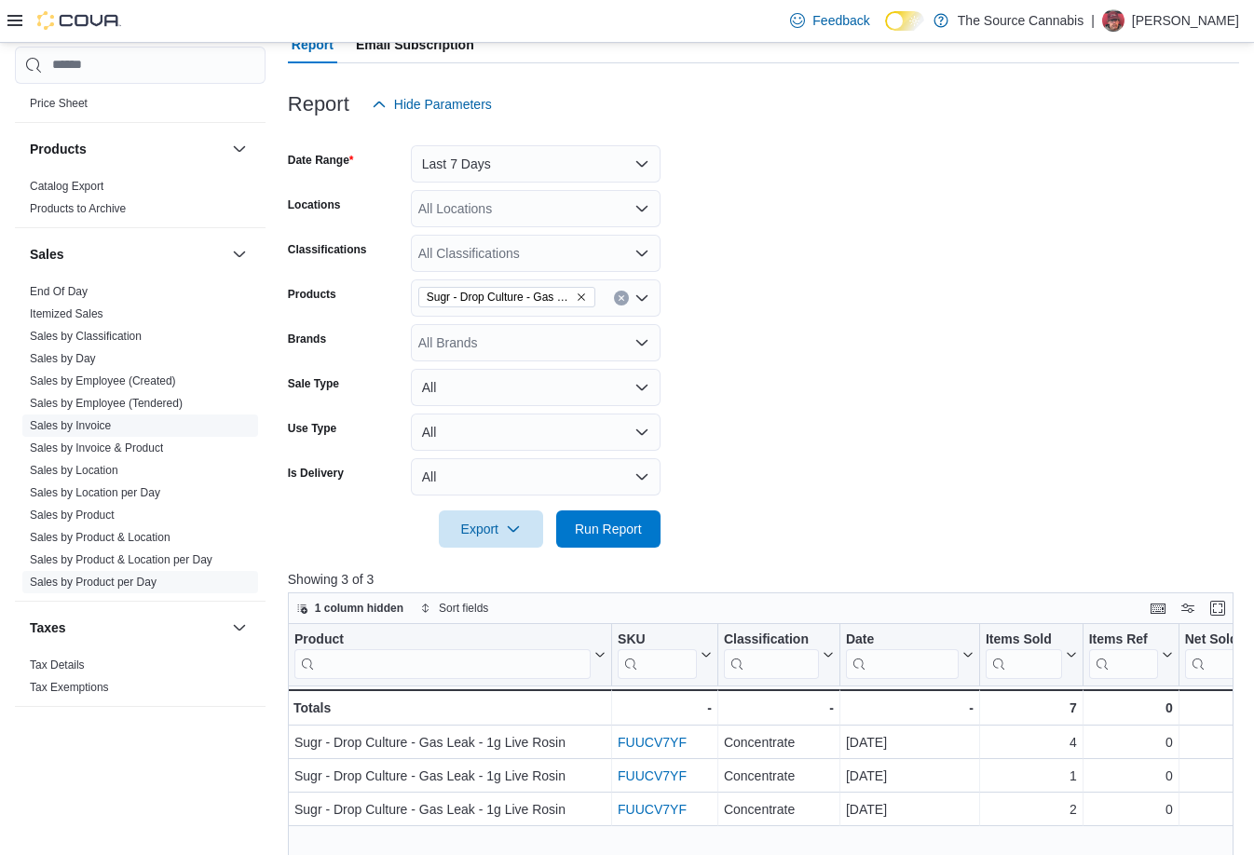
drag, startPoint x: 121, startPoint y: 445, endPoint x: 138, endPoint y: 520, distance: 76.4
click at [121, 445] on link "Sales by Invoice & Product" at bounding box center [96, 448] width 133 height 13
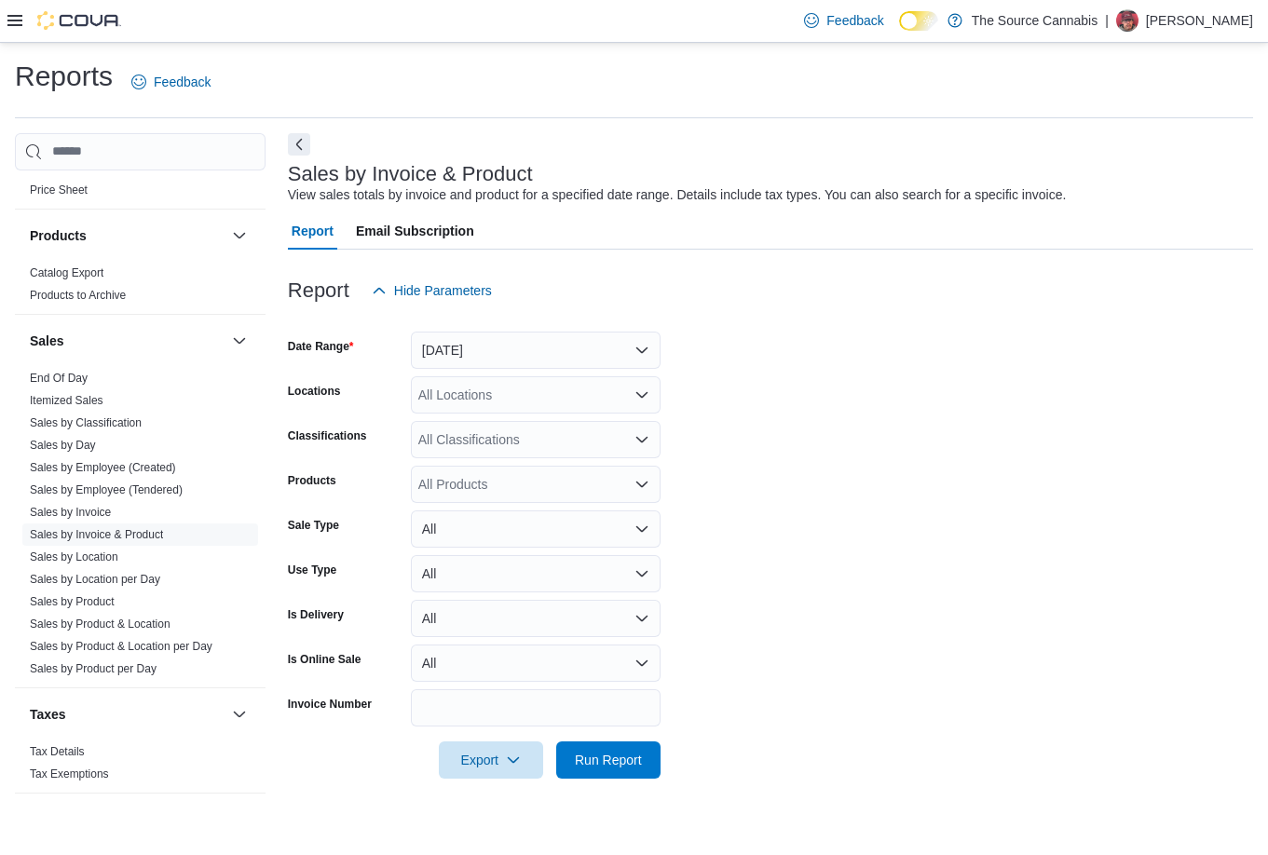
click at [480, 493] on div "All Products" at bounding box center [536, 484] width 250 height 37
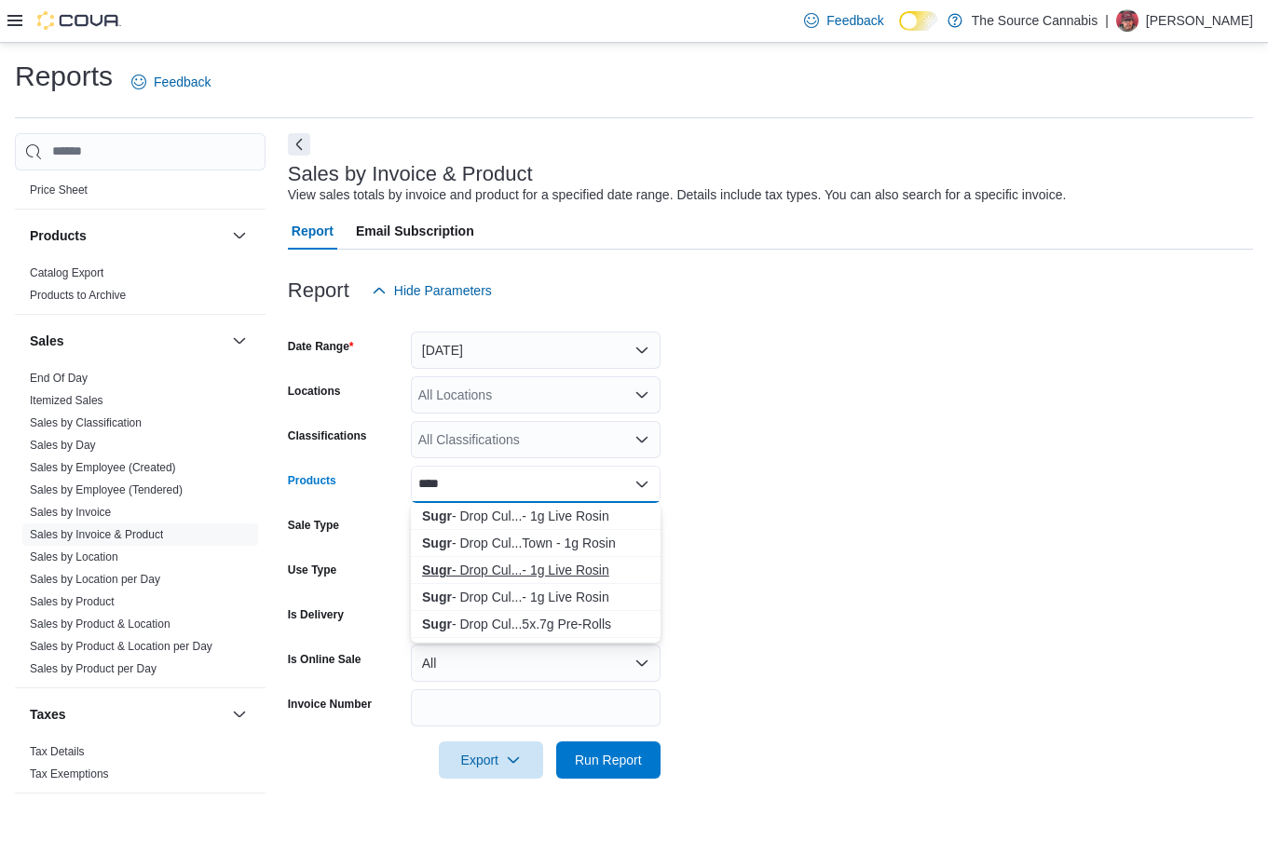
type input "****"
click at [490, 571] on div "Sugr - Drop Cul...- 1g Live Rosin" at bounding box center [535, 570] width 227 height 19
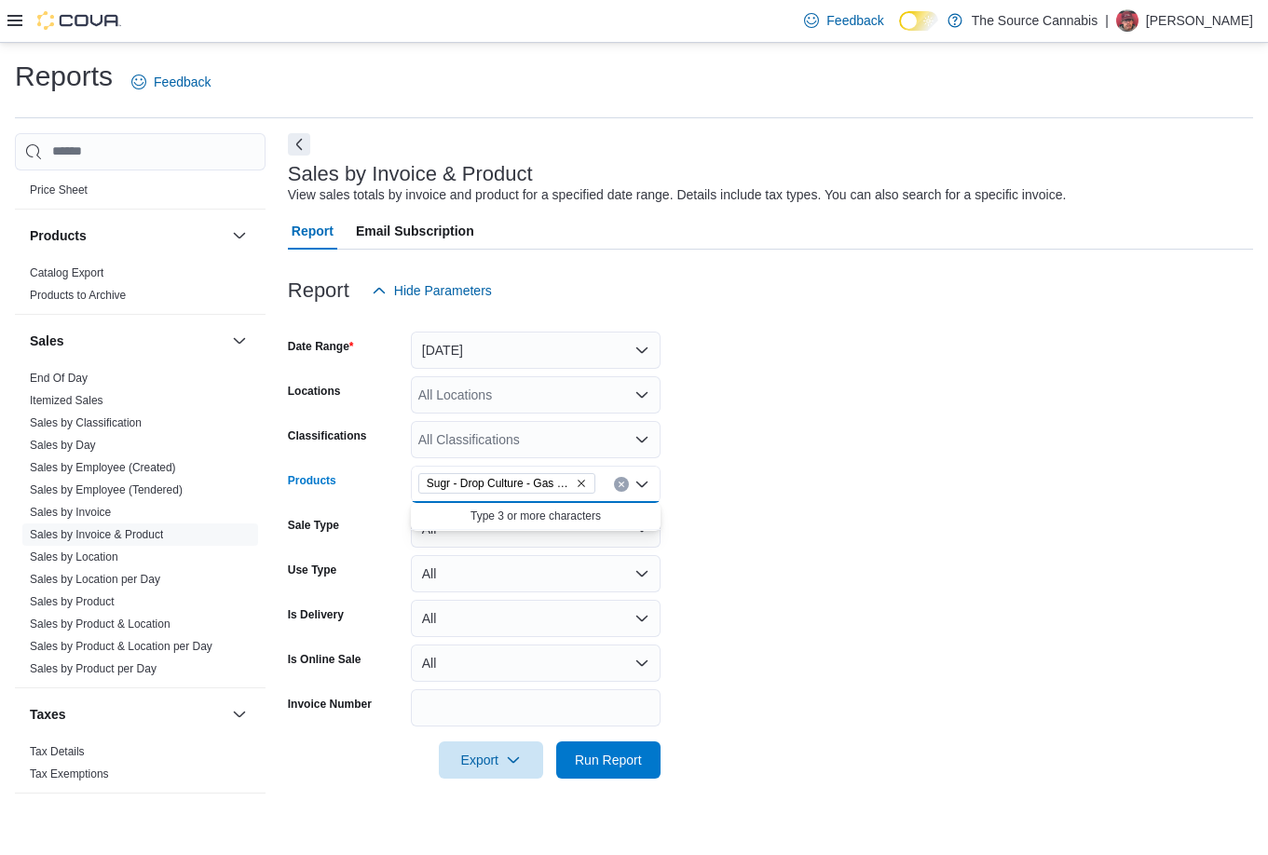
click at [805, 523] on form "Date Range [DATE] Locations All Locations Classifications All Classifications P…" at bounding box center [770, 544] width 965 height 470
click at [608, 756] on span "Run Report" at bounding box center [608, 759] width 67 height 19
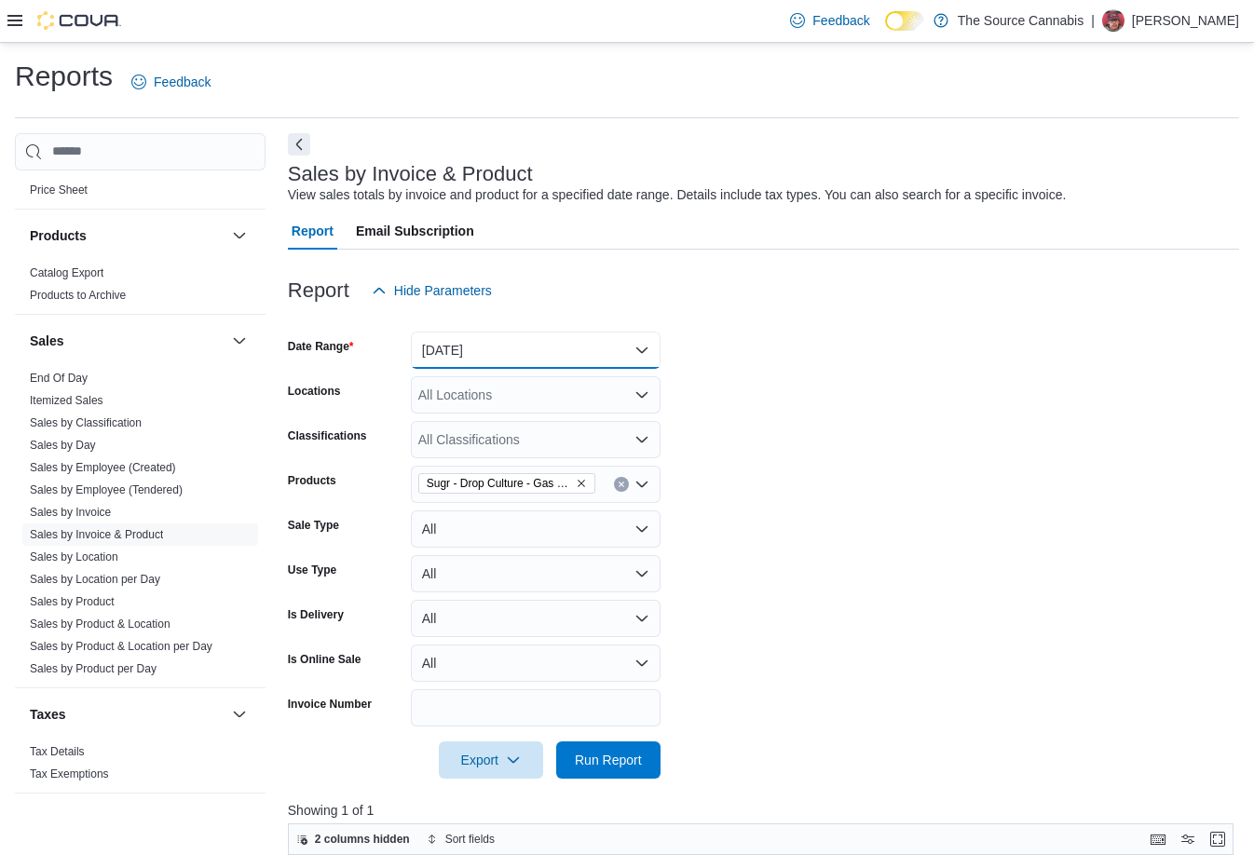
click at [617, 359] on button "[DATE]" at bounding box center [536, 350] width 250 height 37
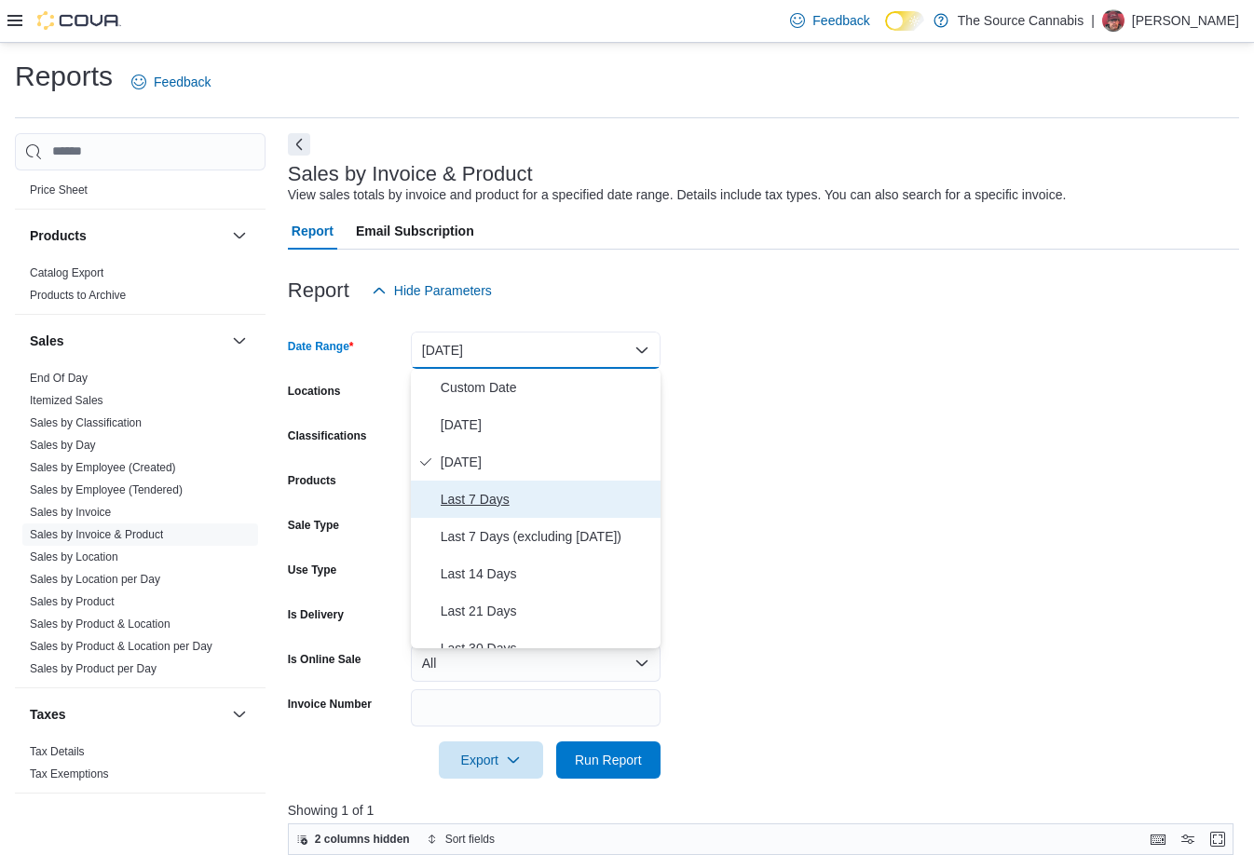
click at [519, 495] on span "Last 7 Days" at bounding box center [547, 499] width 212 height 22
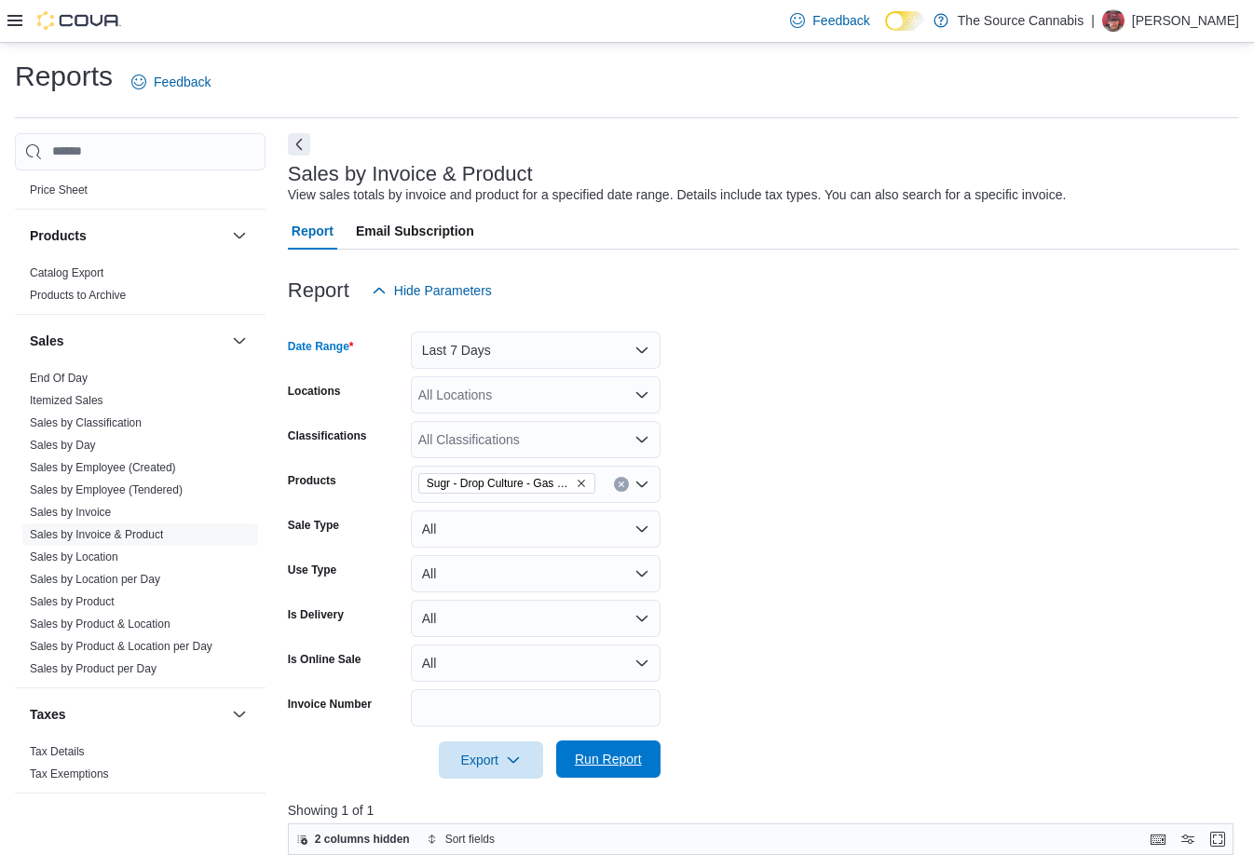
click at [608, 765] on span "Run Report" at bounding box center [608, 759] width 67 height 19
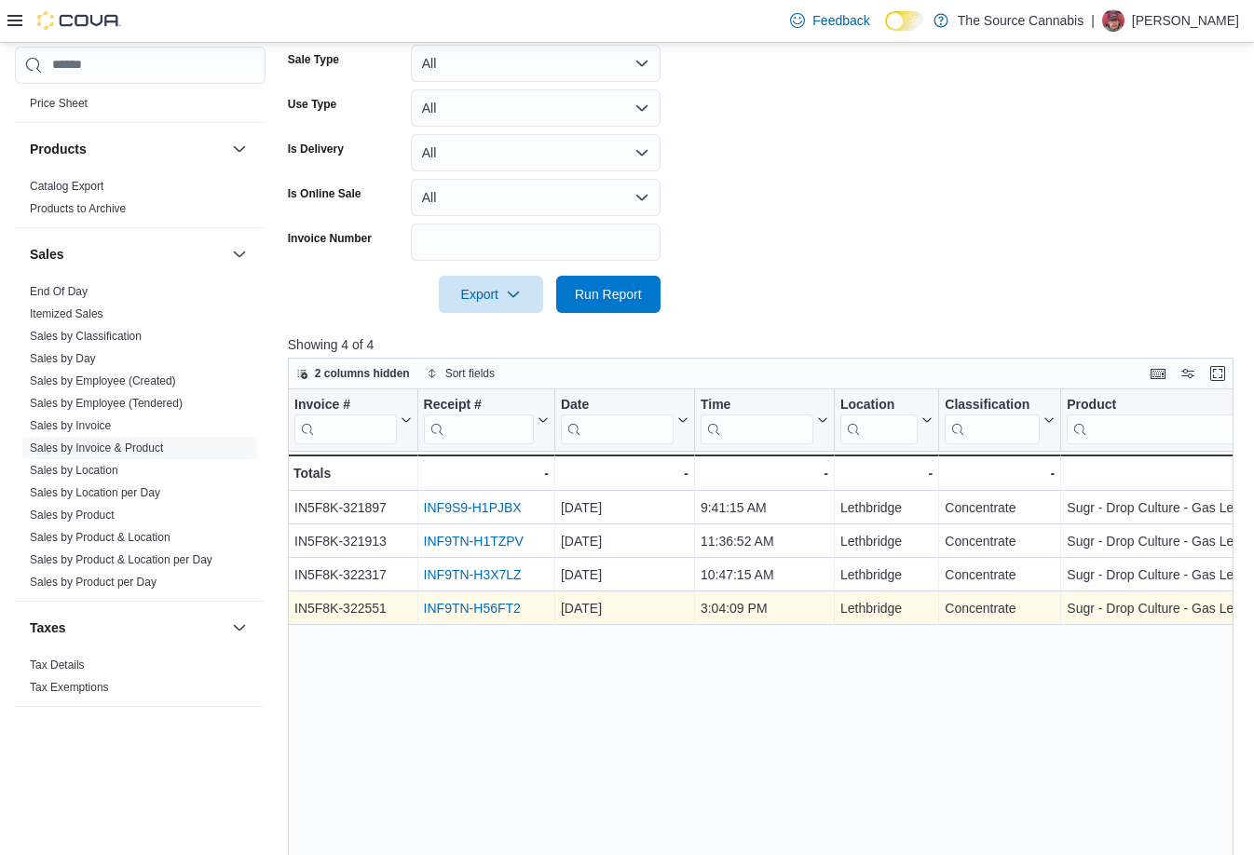
click at [444, 609] on link "INF9TN-H56FT2" at bounding box center [471, 608] width 97 height 15
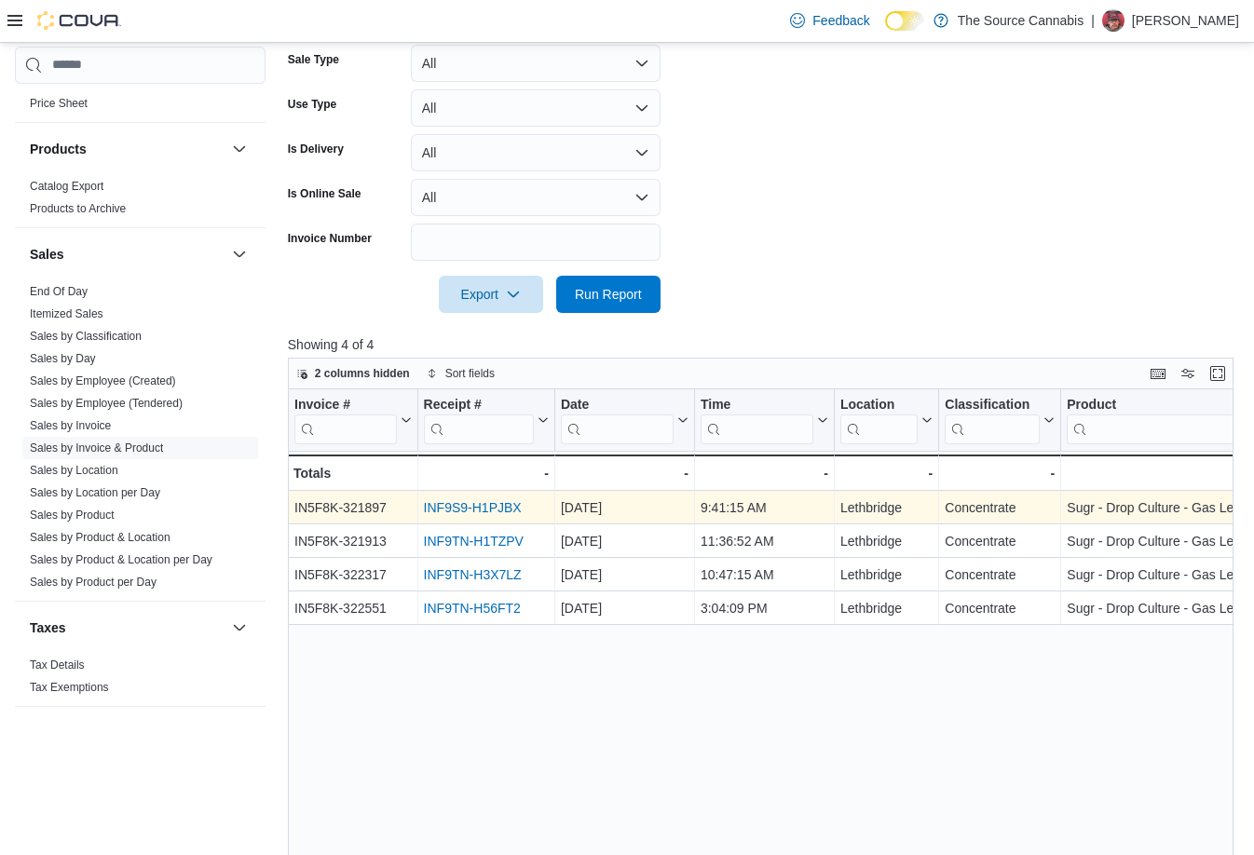
click at [471, 511] on link "INF9S9-H1PJBX" at bounding box center [472, 507] width 98 height 15
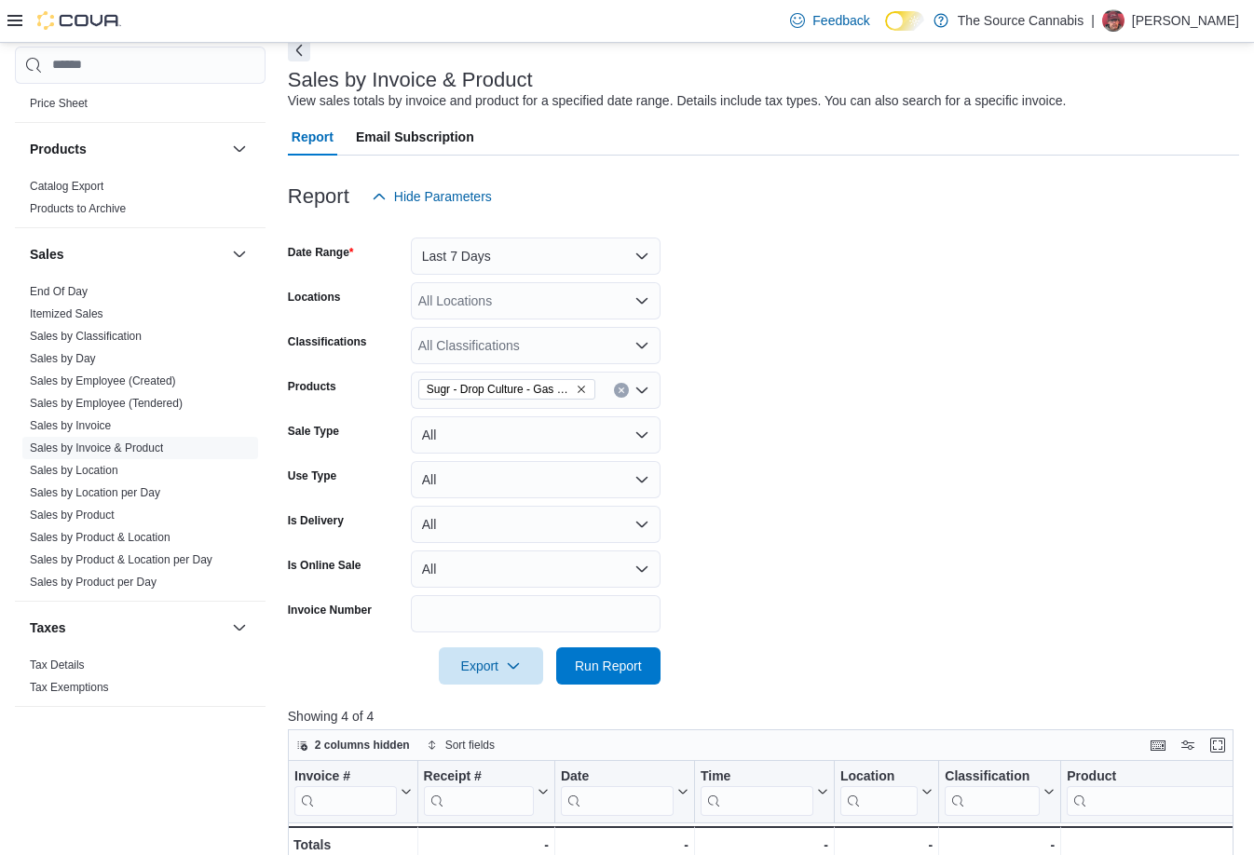
scroll to position [93, 0]
